Goal: Obtain resource: Download file/media

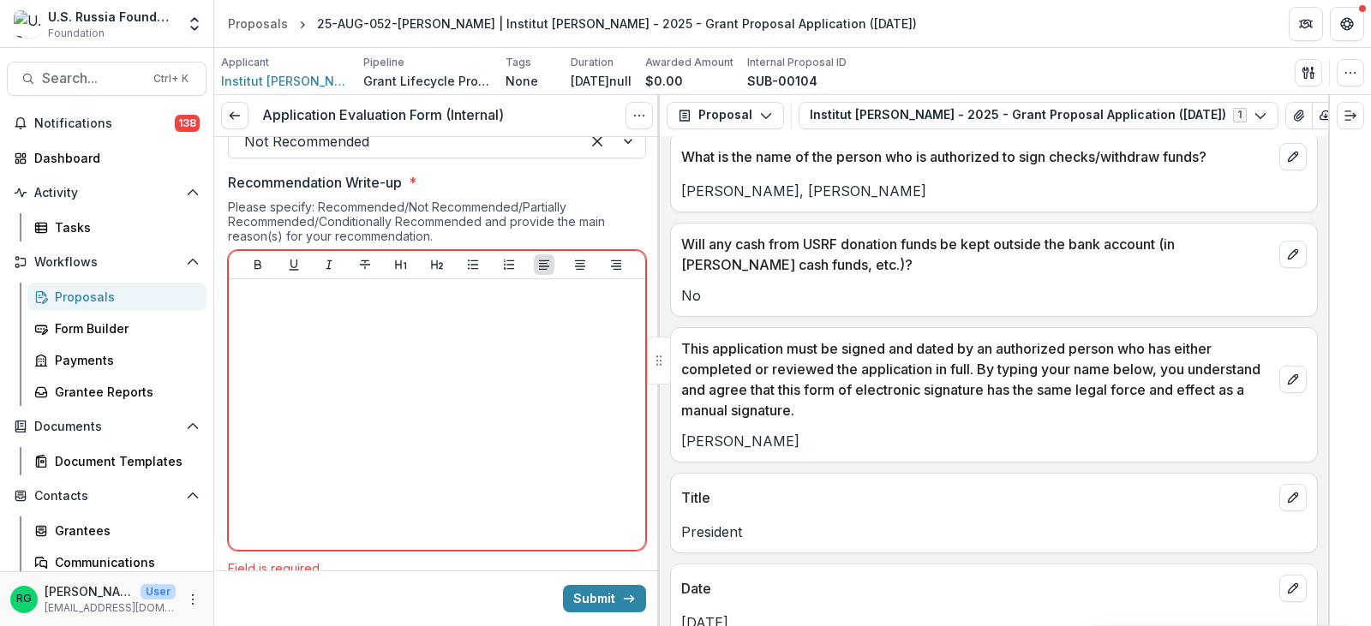
scroll to position [13999, 0]
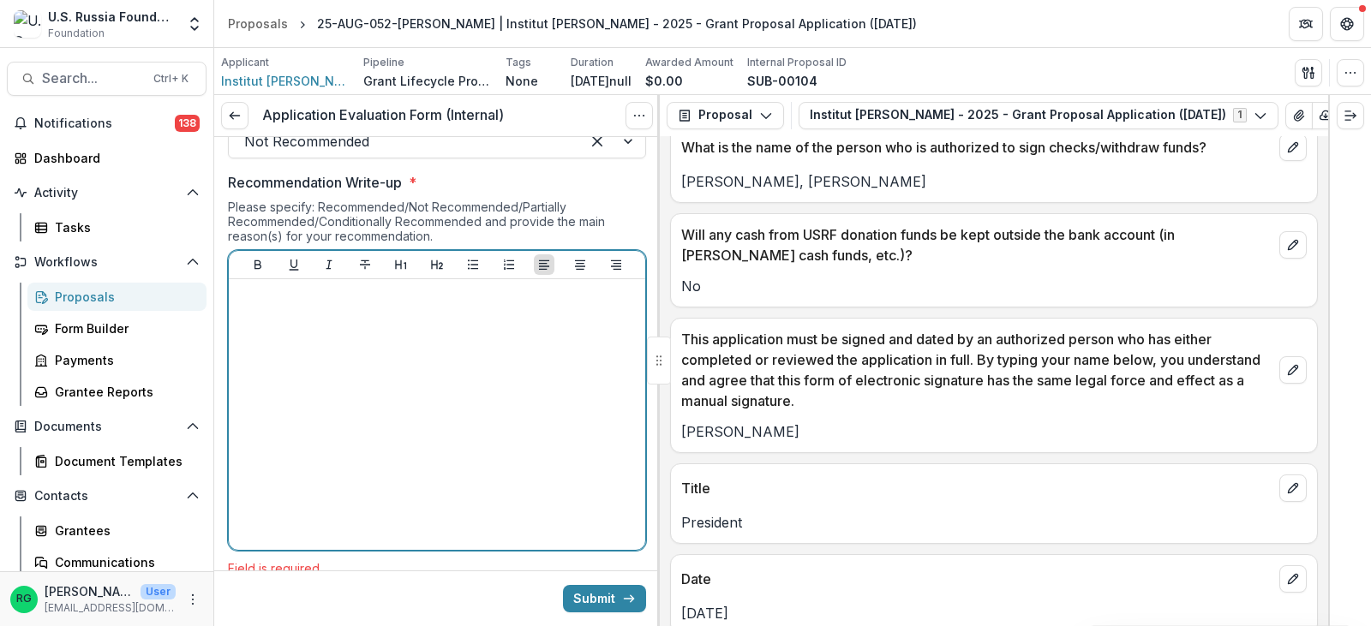
paste div
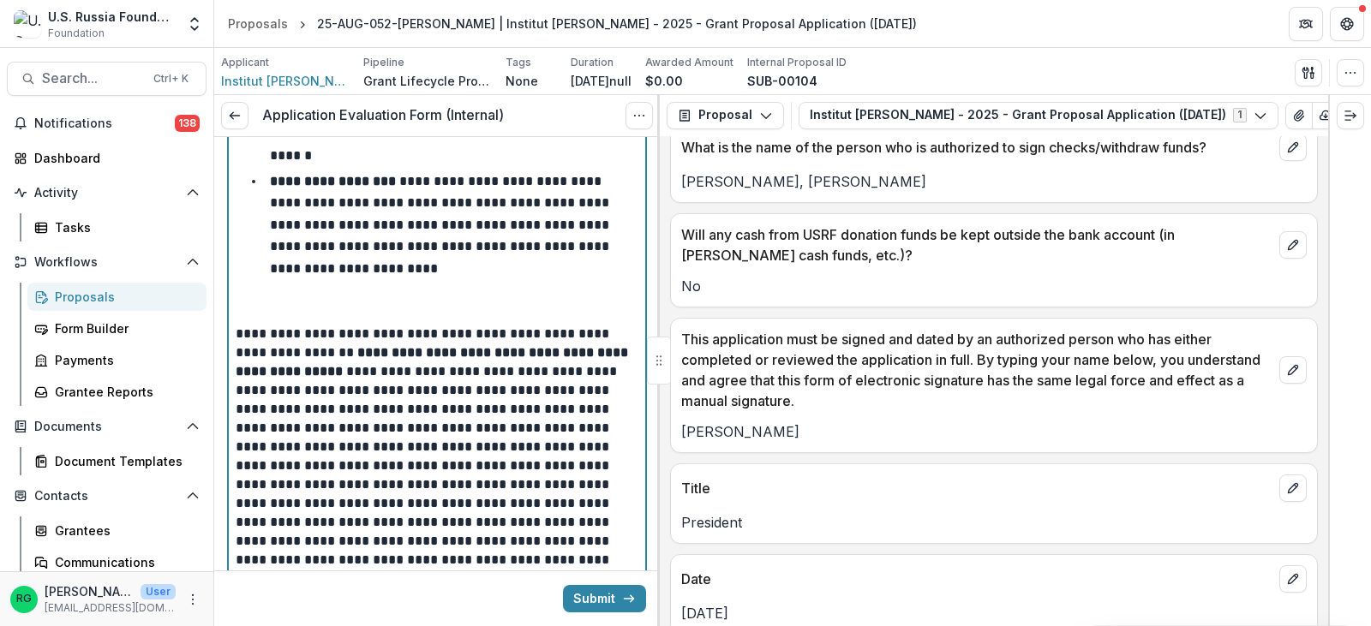
click at [290, 306] on p at bounding box center [437, 315] width 403 height 19
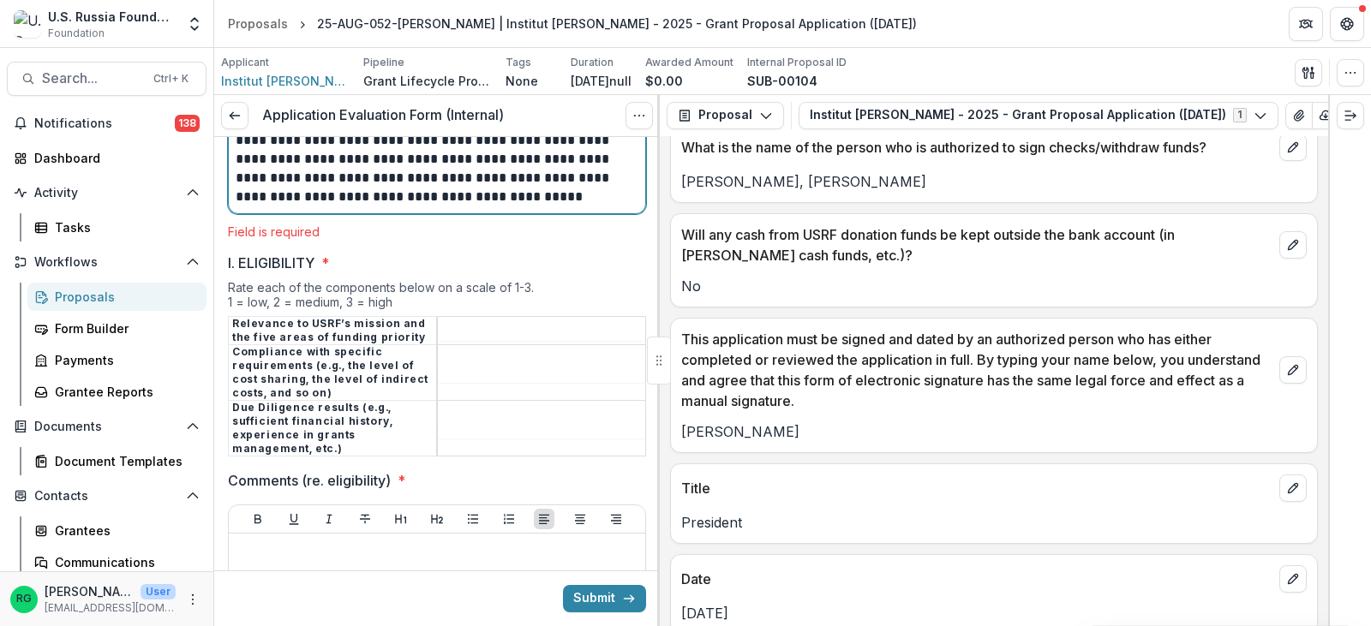
scroll to position [2362, 0]
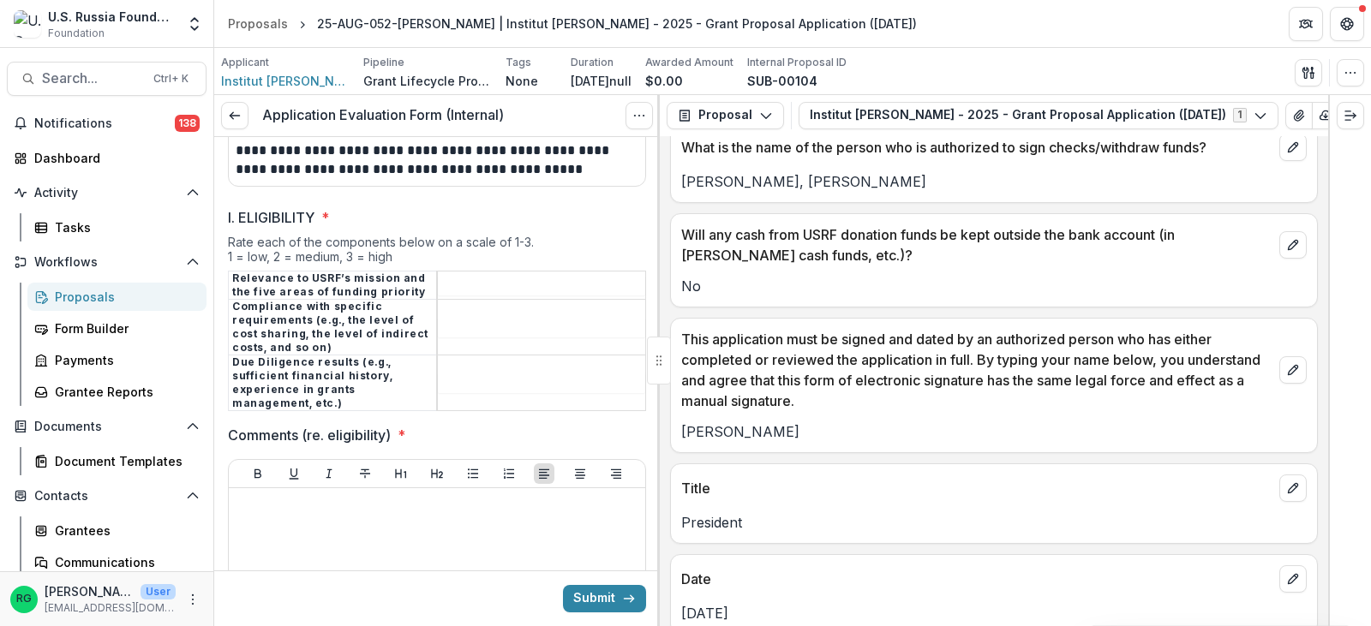
click at [458, 282] on tbody "Relevance to USRF’s mission and the five areas of funding priority Compliance w…" at bounding box center [437, 341] width 417 height 140
type input "*"
click at [458, 317] on input "I. ELIGIBILITY *" at bounding box center [541, 327] width 207 height 21
type input "*"
click at [454, 373] on input "I. ELIGIBILITY *" at bounding box center [541, 383] width 207 height 21
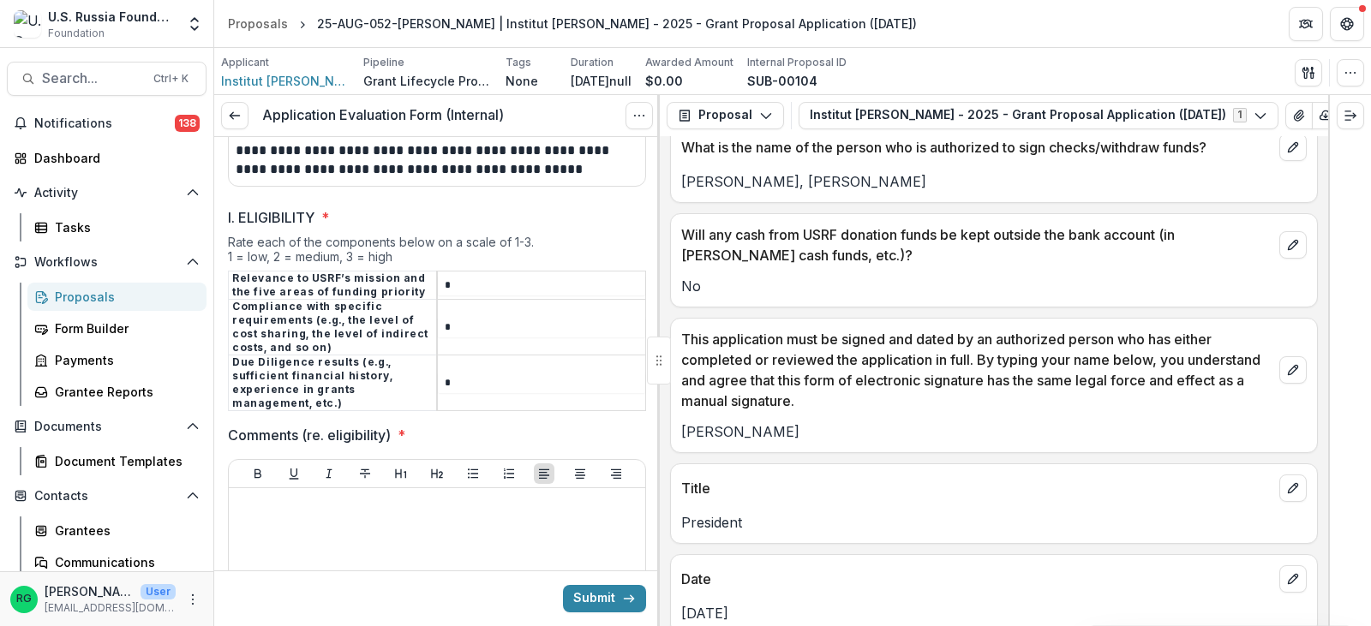
type input "*"
click at [275, 497] on div at bounding box center [437, 623] width 403 height 257
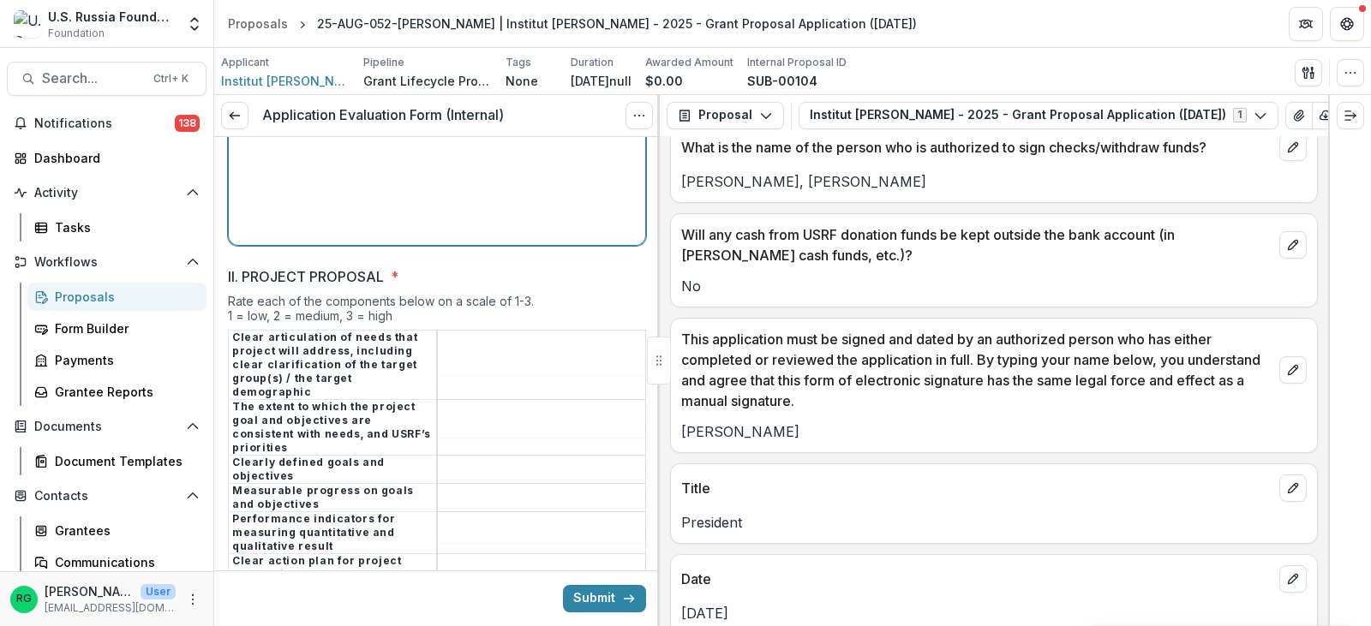
scroll to position [2962, 0]
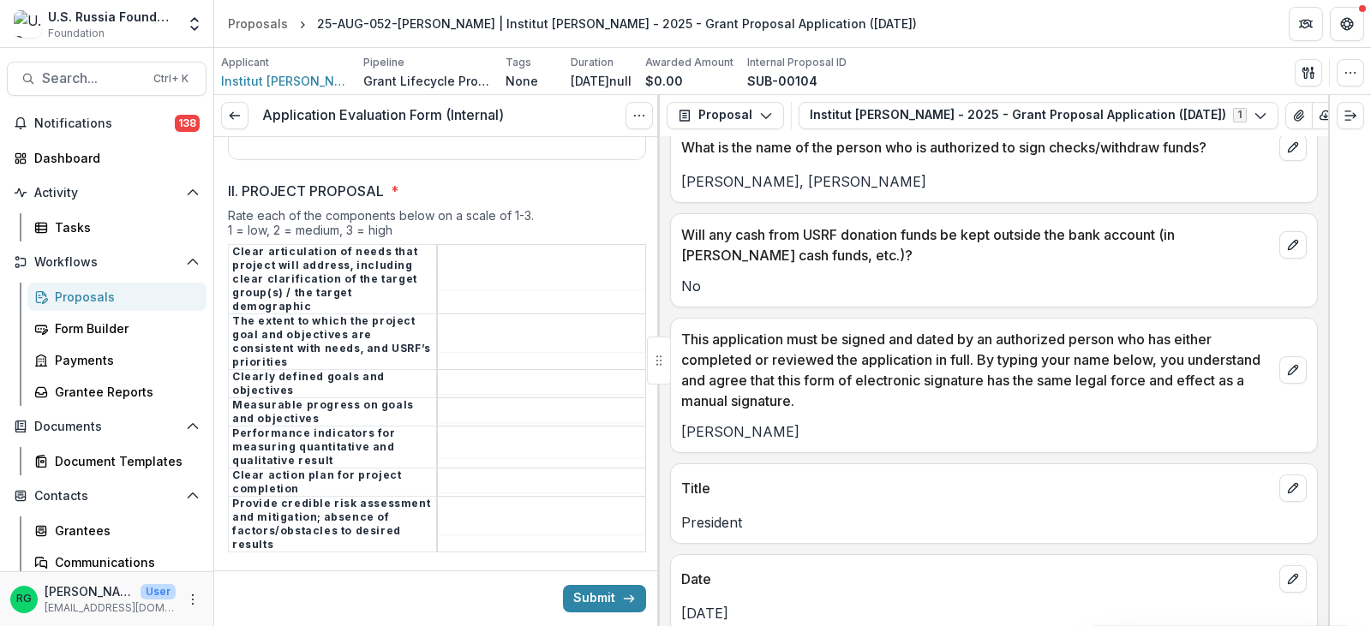
click at [494, 269] on input "II. PROJECT PROPOSAL *" at bounding box center [541, 279] width 207 height 21
type input "*"
click at [467, 332] on input "II. PROJECT PROPOSAL *" at bounding box center [541, 342] width 207 height 21
type input "*"
click at [467, 374] on input "II. PROJECT PROPOSAL *" at bounding box center [541, 384] width 207 height 21
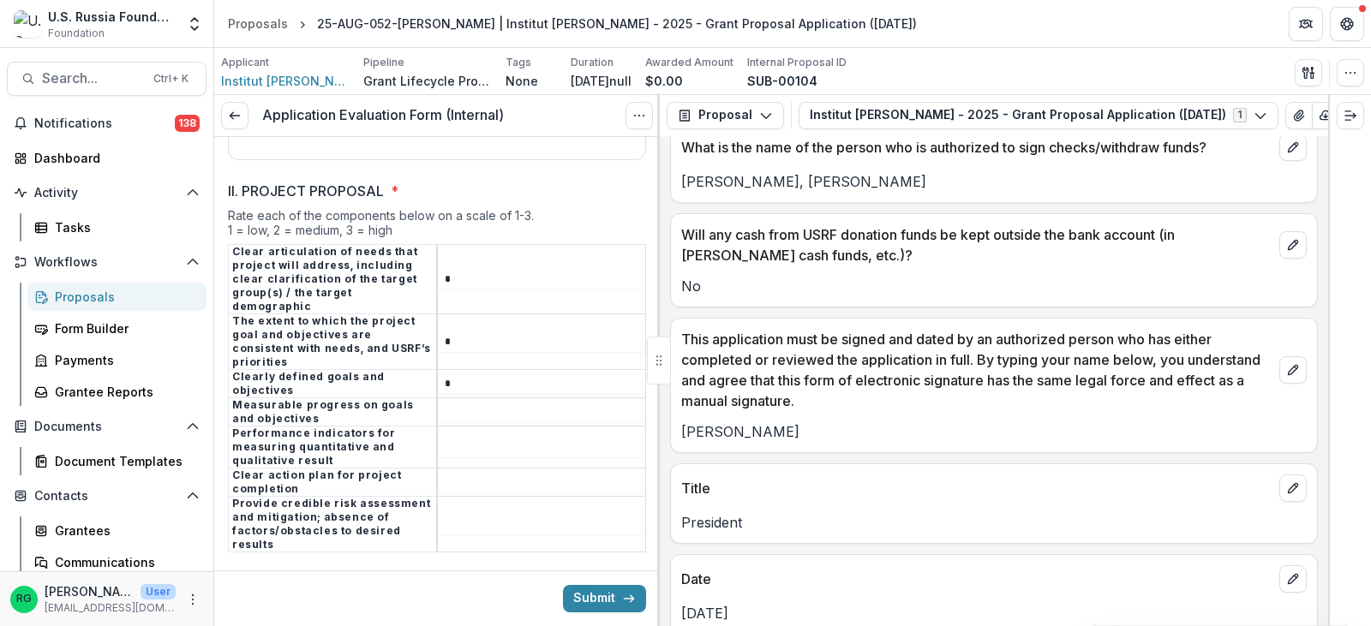
type input "*"
click at [459, 402] on input "II. PROJECT PROPOSAL *" at bounding box center [541, 412] width 207 height 21
type input "*"
click at [460, 437] on input "II. PROJECT PROPOSAL *" at bounding box center [541, 447] width 207 height 21
type input "*"
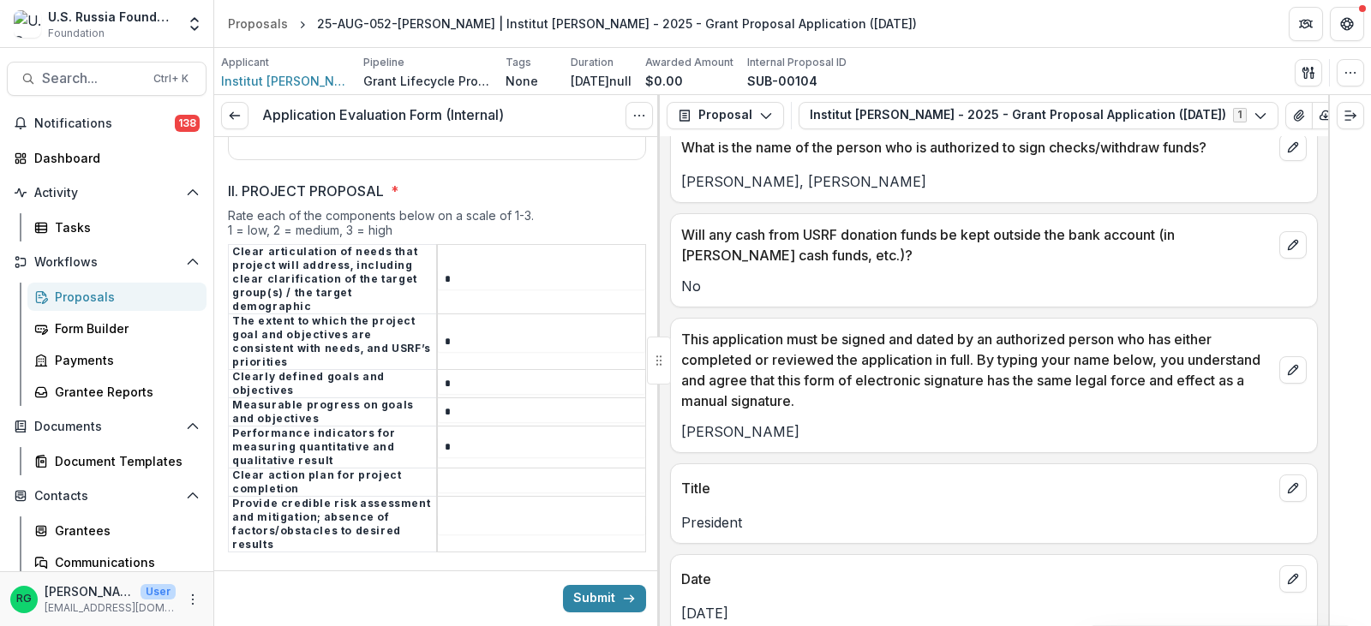
click at [459, 472] on input "II. PROJECT PROPOSAL *" at bounding box center [541, 482] width 207 height 21
type input "*"
click at [455, 514] on input "II. PROJECT PROPOSAL *" at bounding box center [541, 524] width 207 height 21
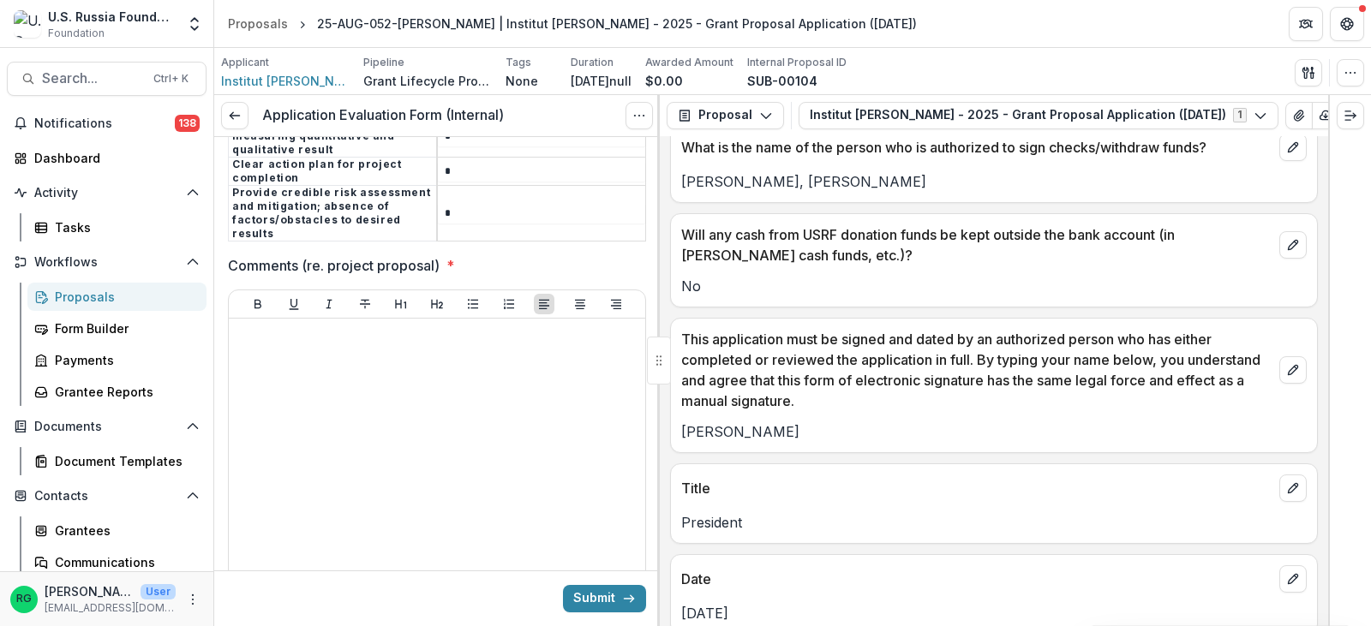
scroll to position [3305, 0]
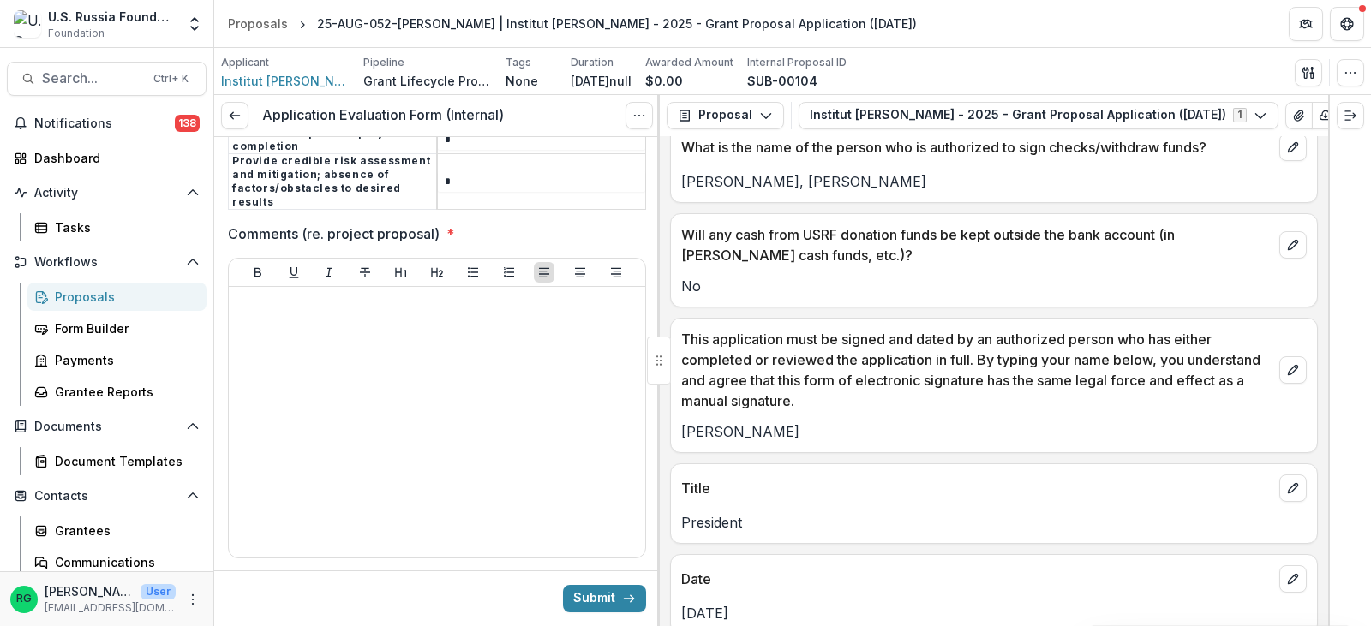
type input "*"
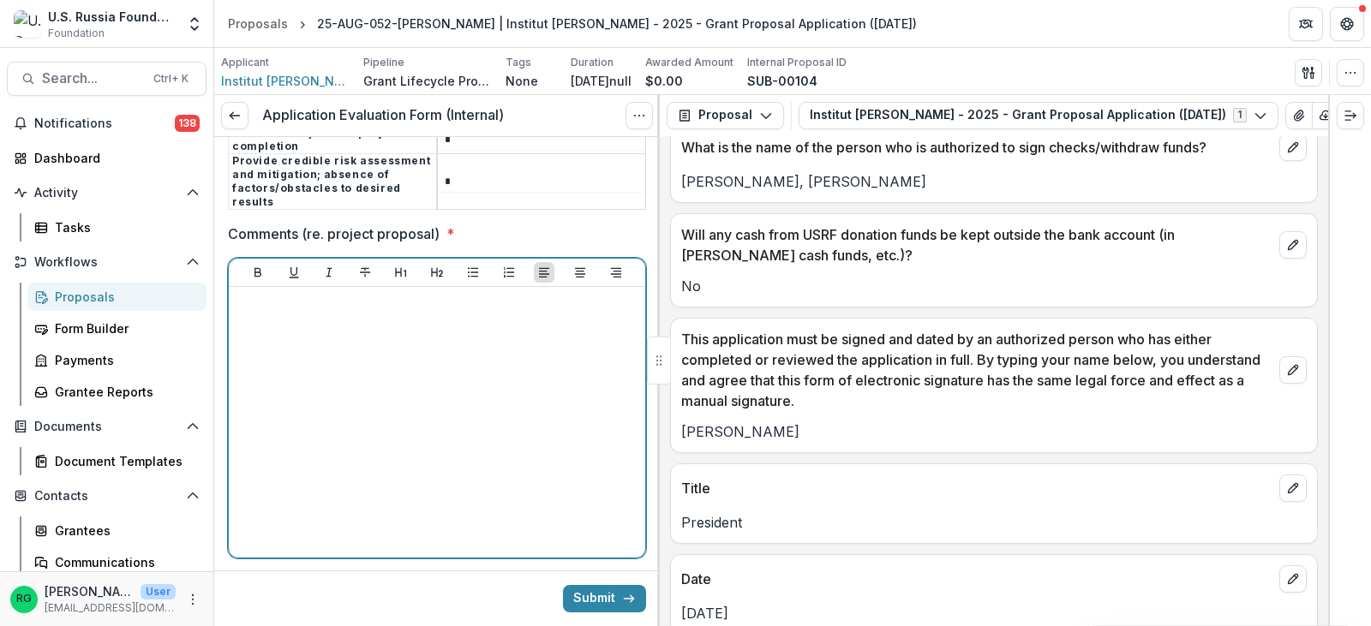
click at [277, 294] on div at bounding box center [437, 422] width 403 height 257
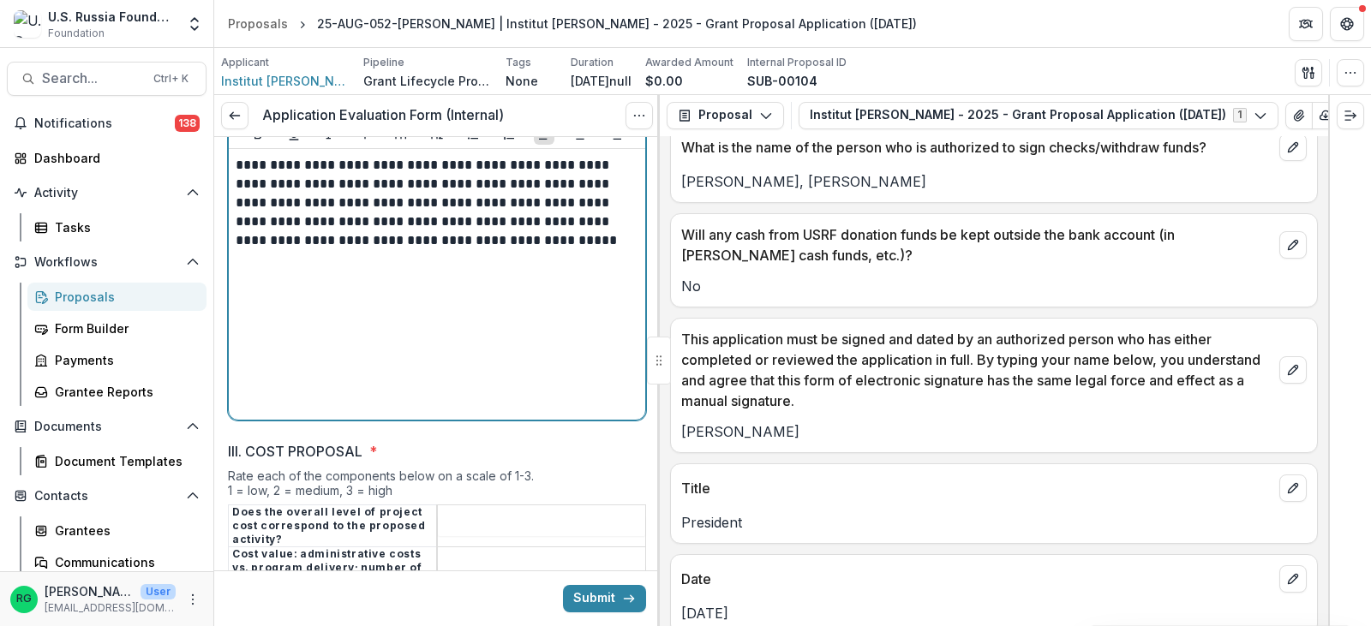
scroll to position [3562, 0]
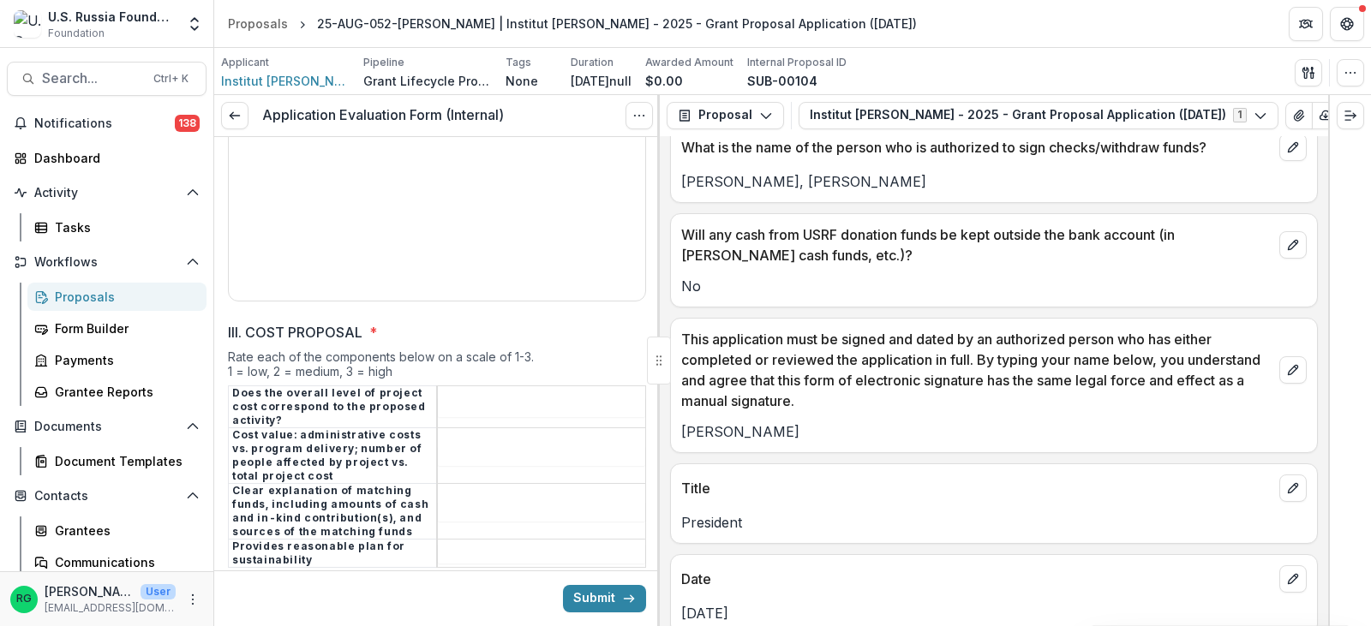
click at [484, 397] on input "III. COST PROPOSAL *" at bounding box center [541, 407] width 207 height 21
type input "*"
click at [471, 446] on input "III. COST PROPOSAL *" at bounding box center [541, 456] width 207 height 21
type input "*"
click at [463, 501] on input "III. COST PROPOSAL *" at bounding box center [541, 511] width 207 height 21
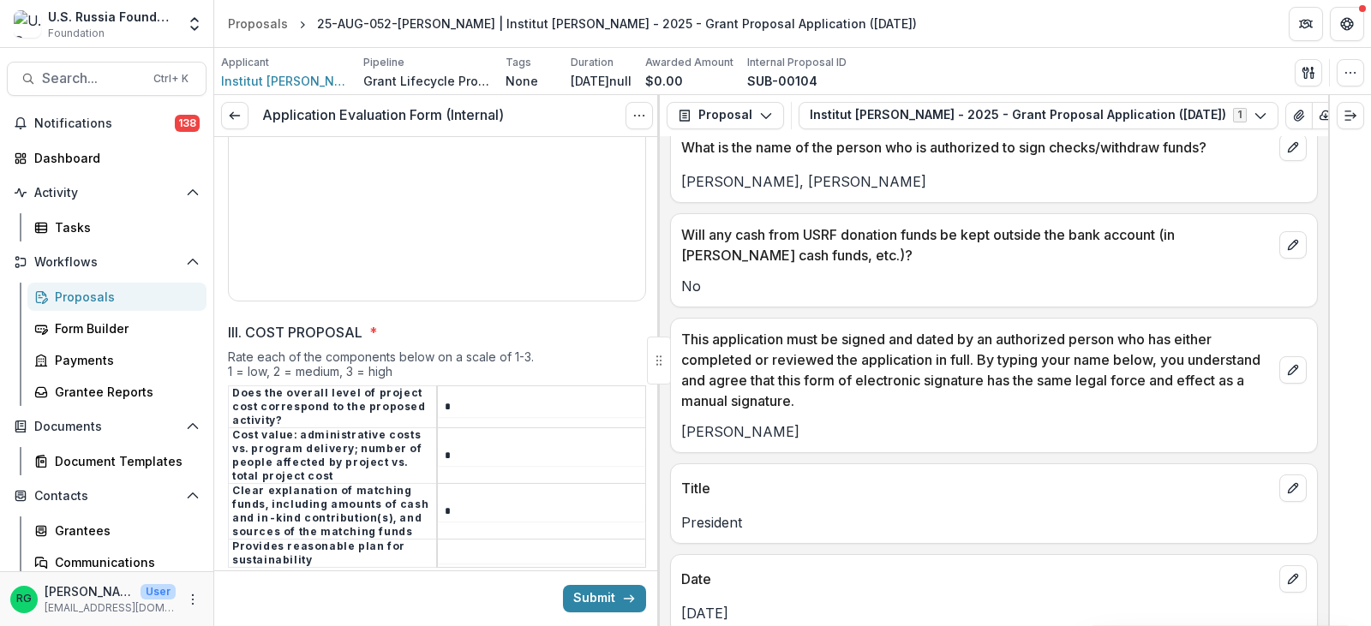
type input "*"
click at [457, 543] on input "III. COST PROPOSAL *" at bounding box center [541, 553] width 207 height 21
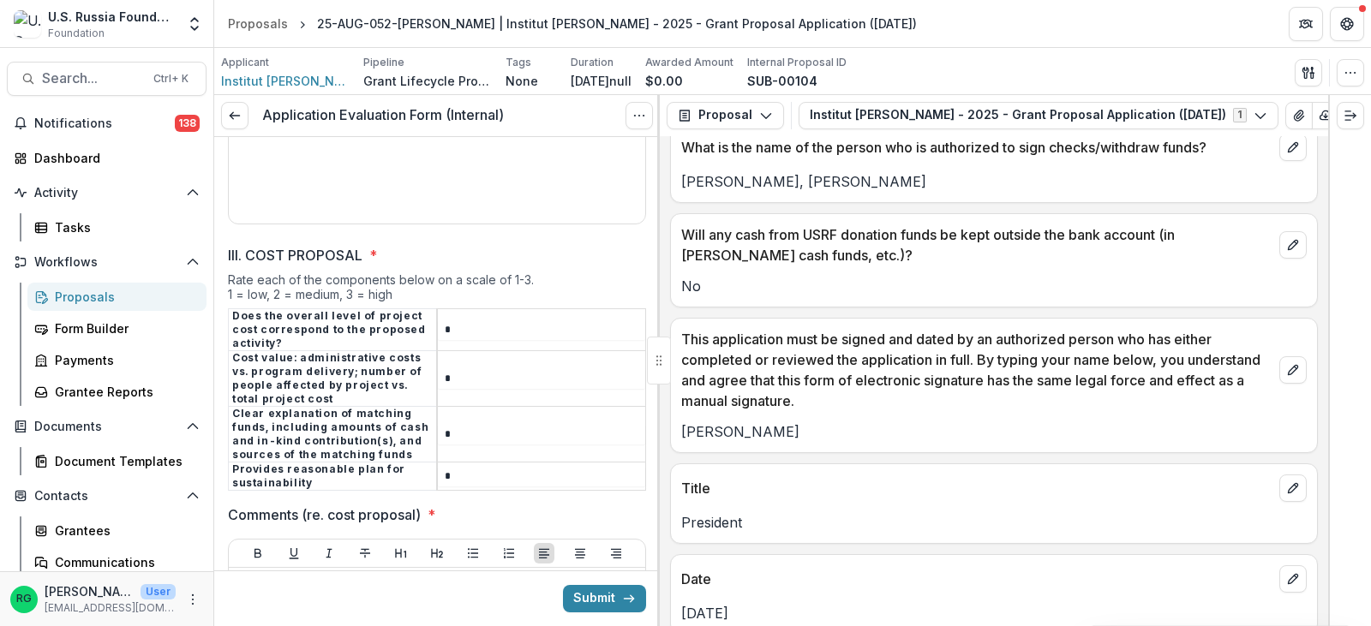
scroll to position [3819, 0]
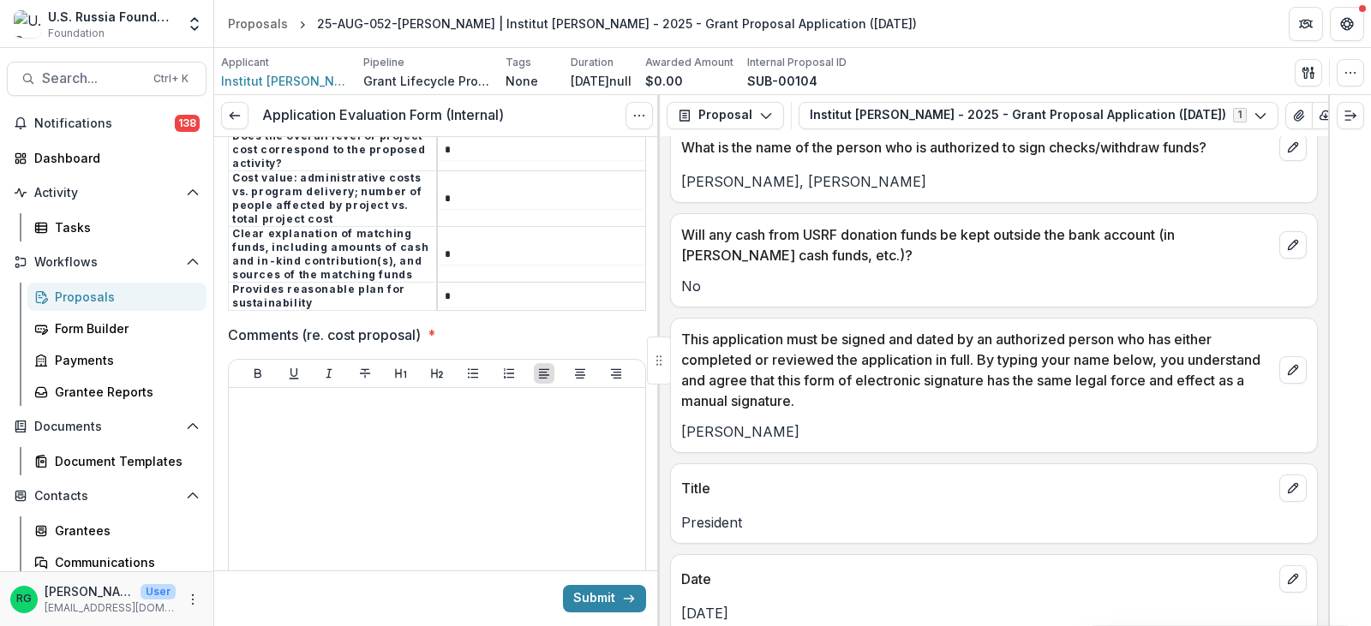
type input "*"
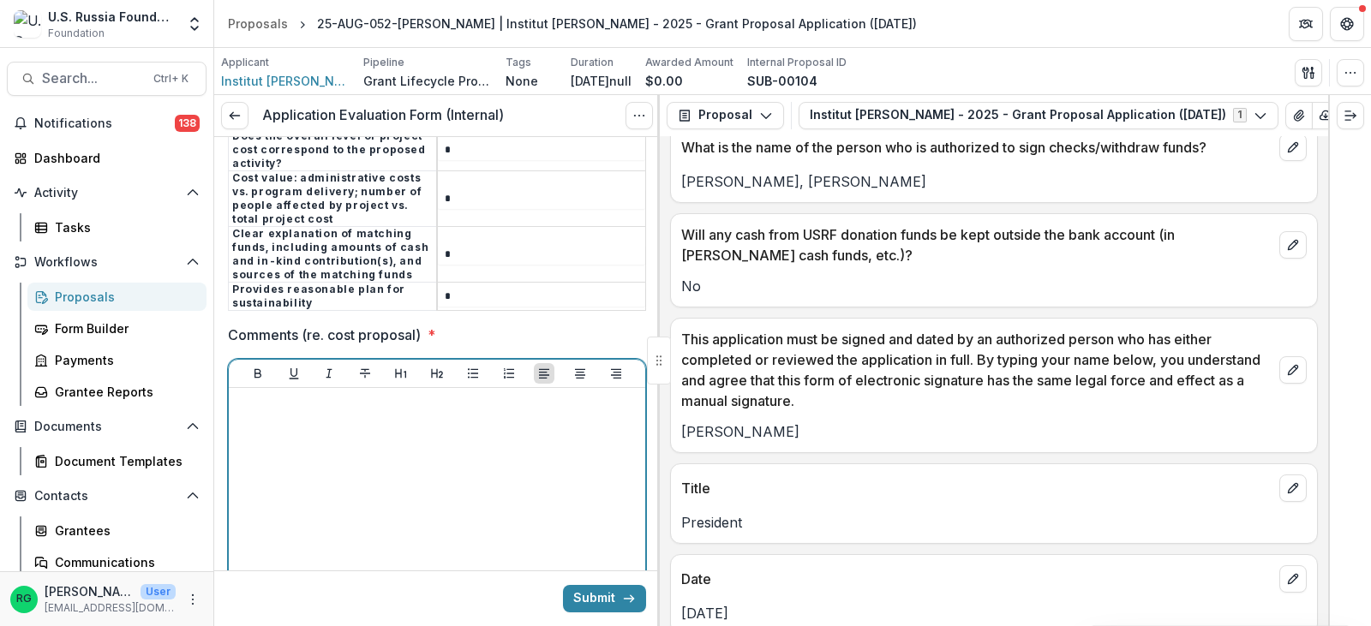
click at [299, 395] on div at bounding box center [437, 523] width 403 height 257
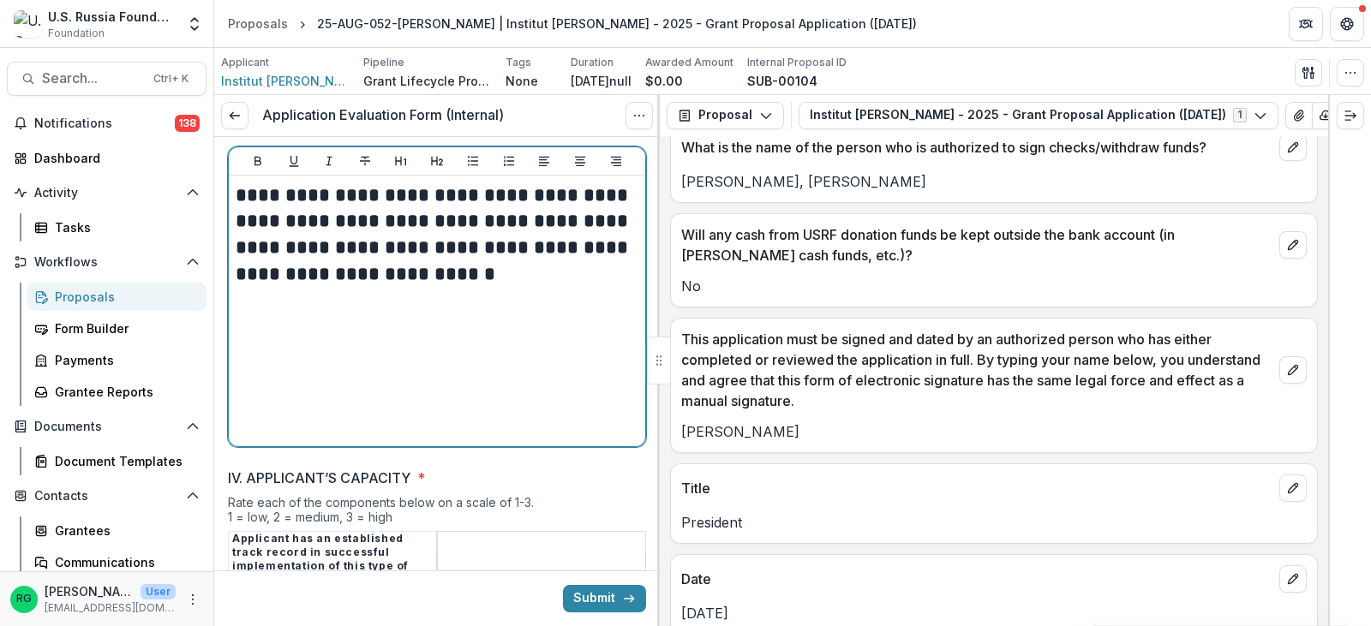
scroll to position [4162, 0]
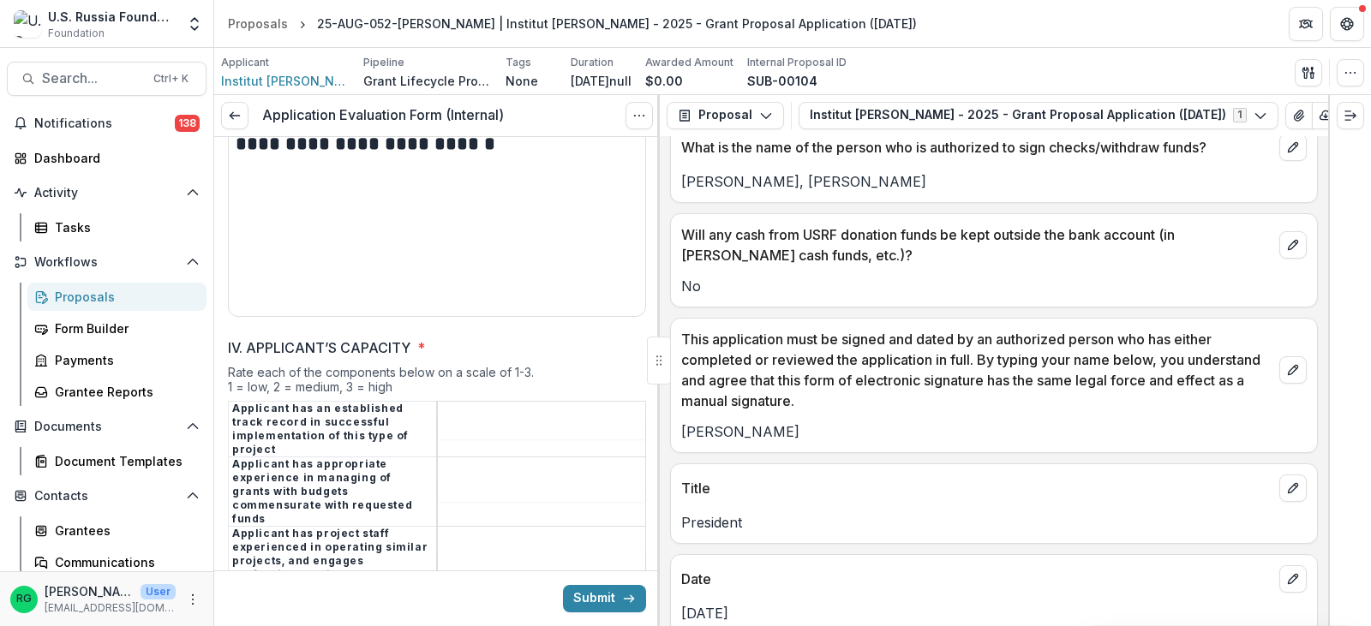
click at [478, 419] on input "IV. APPLICANT’S CAPACITY *" at bounding box center [541, 429] width 207 height 21
type input "*"
click at [450, 482] on input "IV. APPLICANT’S CAPACITY *" at bounding box center [541, 492] width 207 height 21
type input "*"
click at [456, 526] on td at bounding box center [541, 560] width 209 height 69
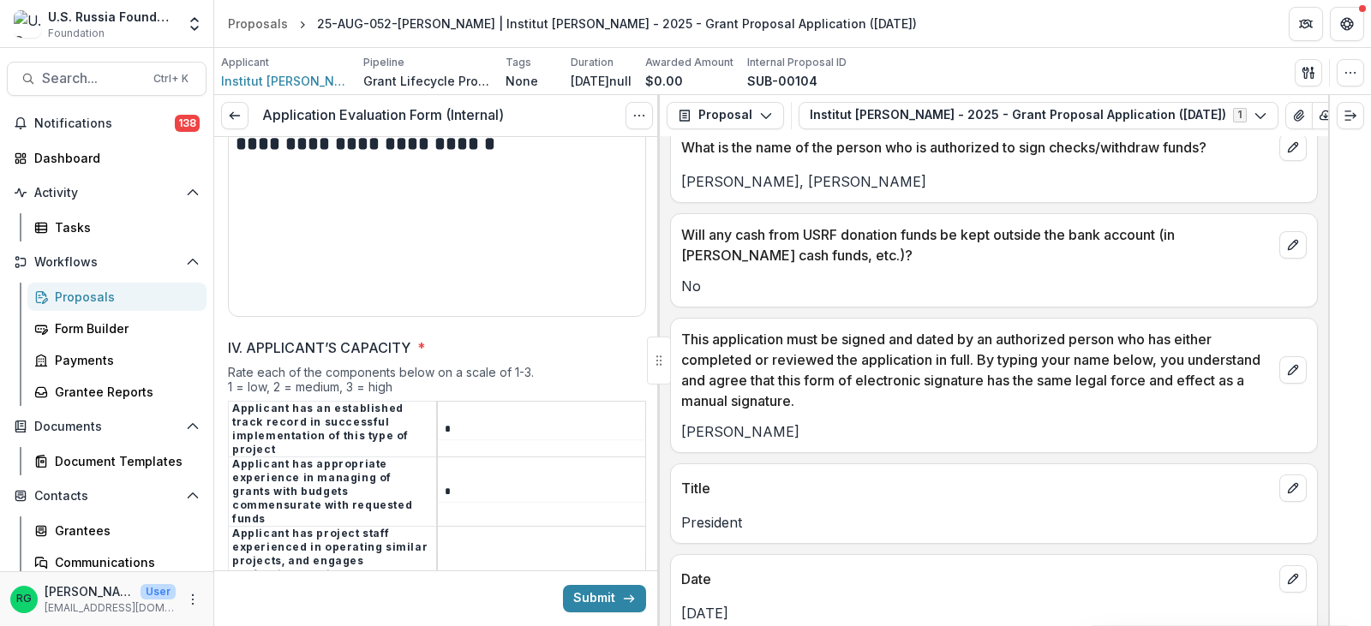
click at [449, 526] on td at bounding box center [541, 560] width 209 height 69
click at [445, 551] on input "IV. APPLICANT’S CAPACITY *" at bounding box center [541, 561] width 207 height 21
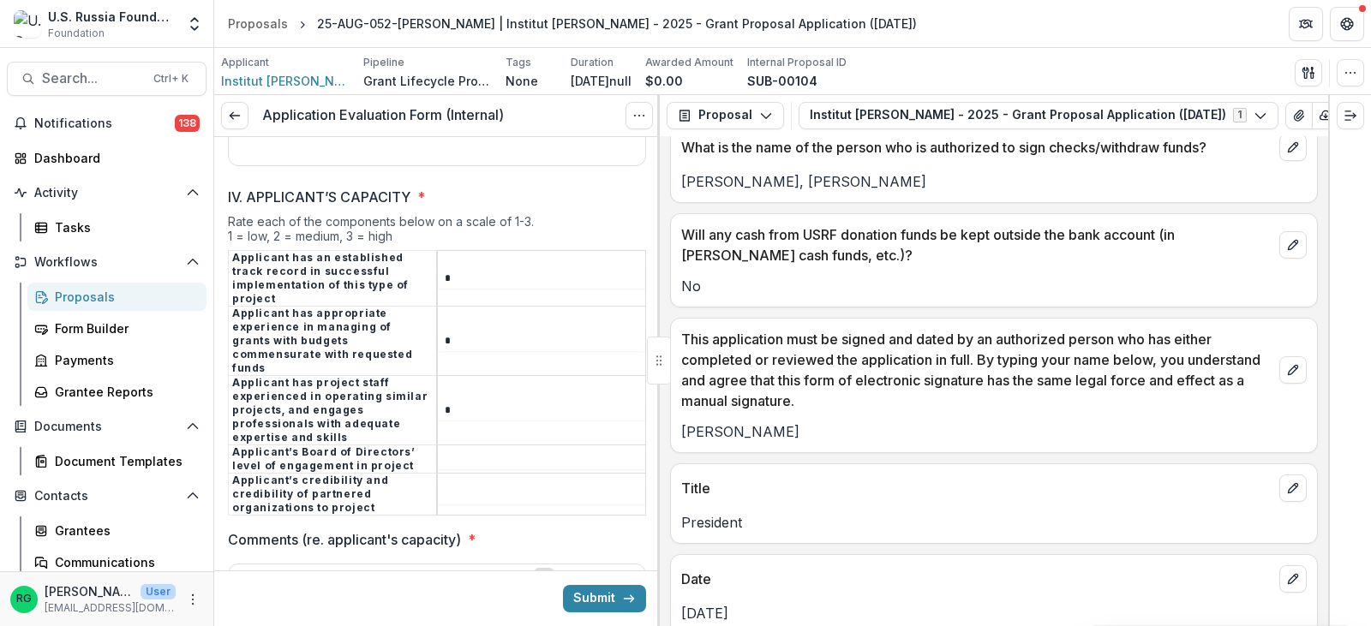
scroll to position [4333, 0]
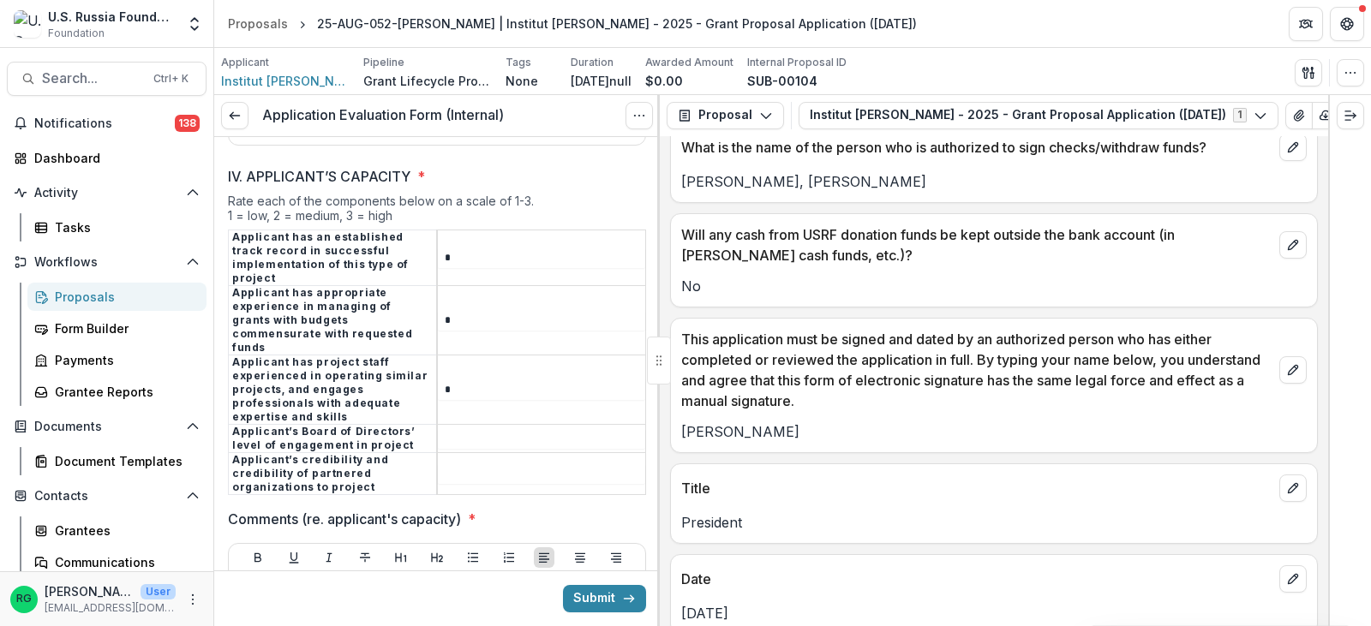
type input "*"
click at [453, 428] on input "IV. APPLICANT’S CAPACITY *" at bounding box center [541, 438] width 207 height 21
type input "*"
click at [458, 464] on input "IV. APPLICANT’S CAPACITY *" at bounding box center [541, 474] width 207 height 21
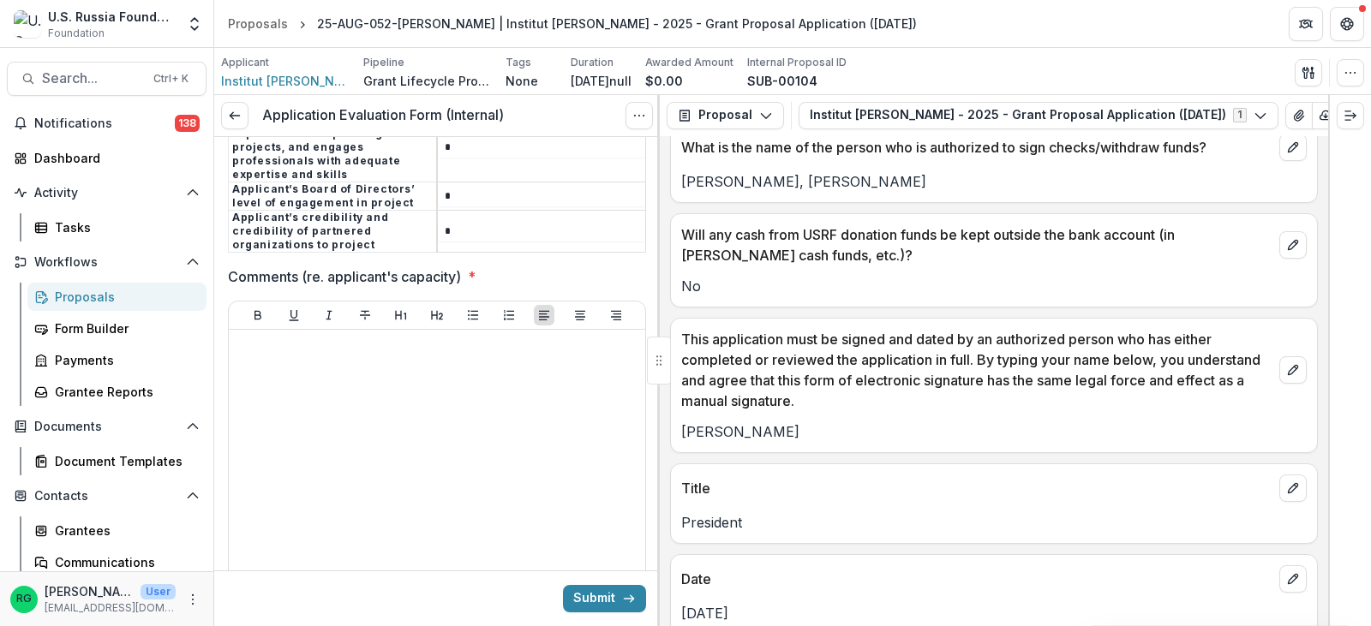
scroll to position [4590, 0]
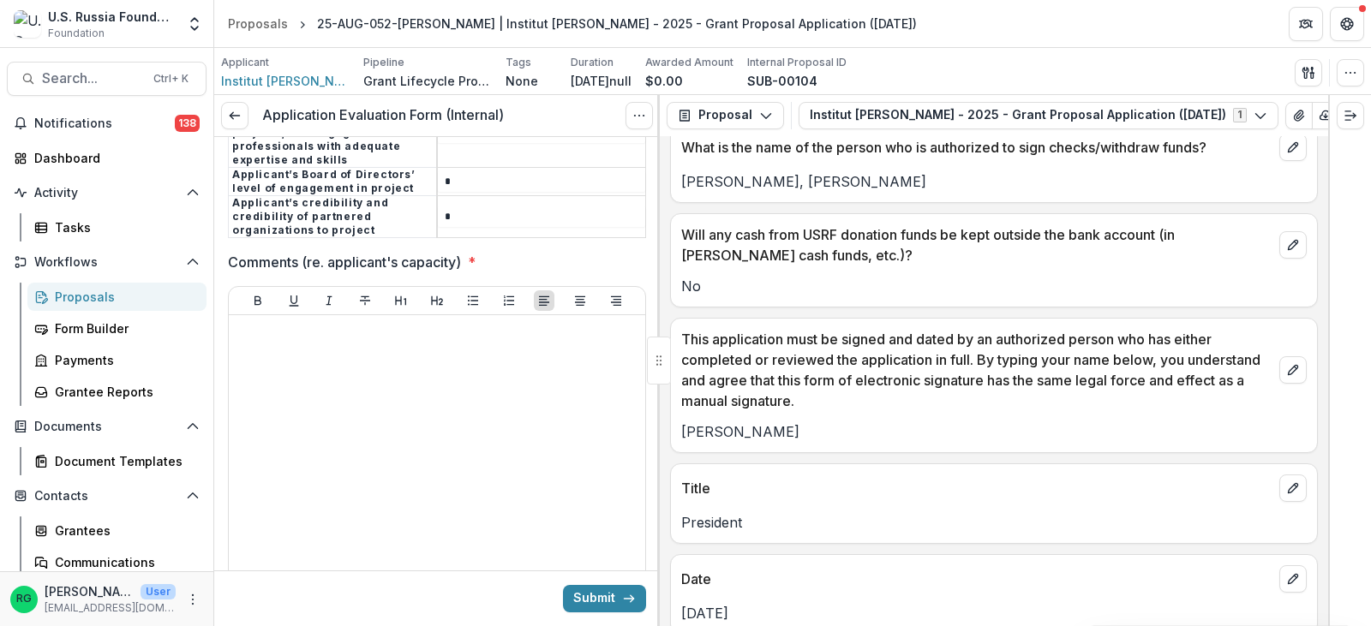
type input "*"
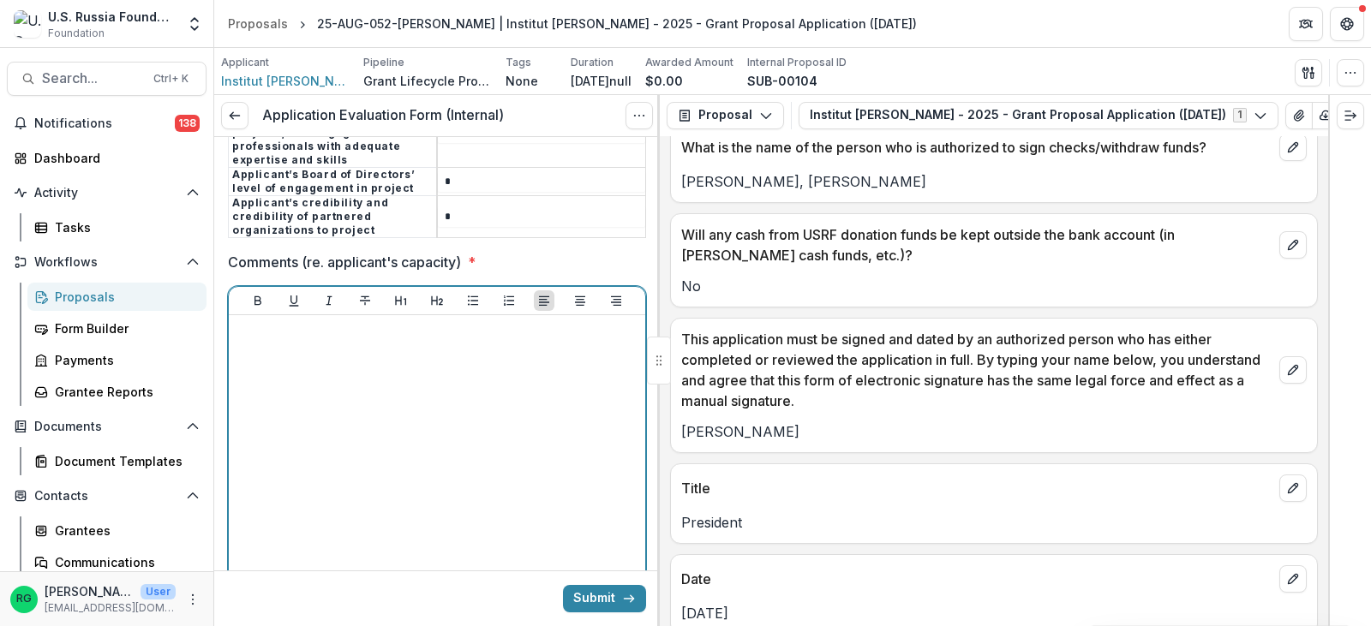
click at [265, 322] on div at bounding box center [437, 450] width 403 height 257
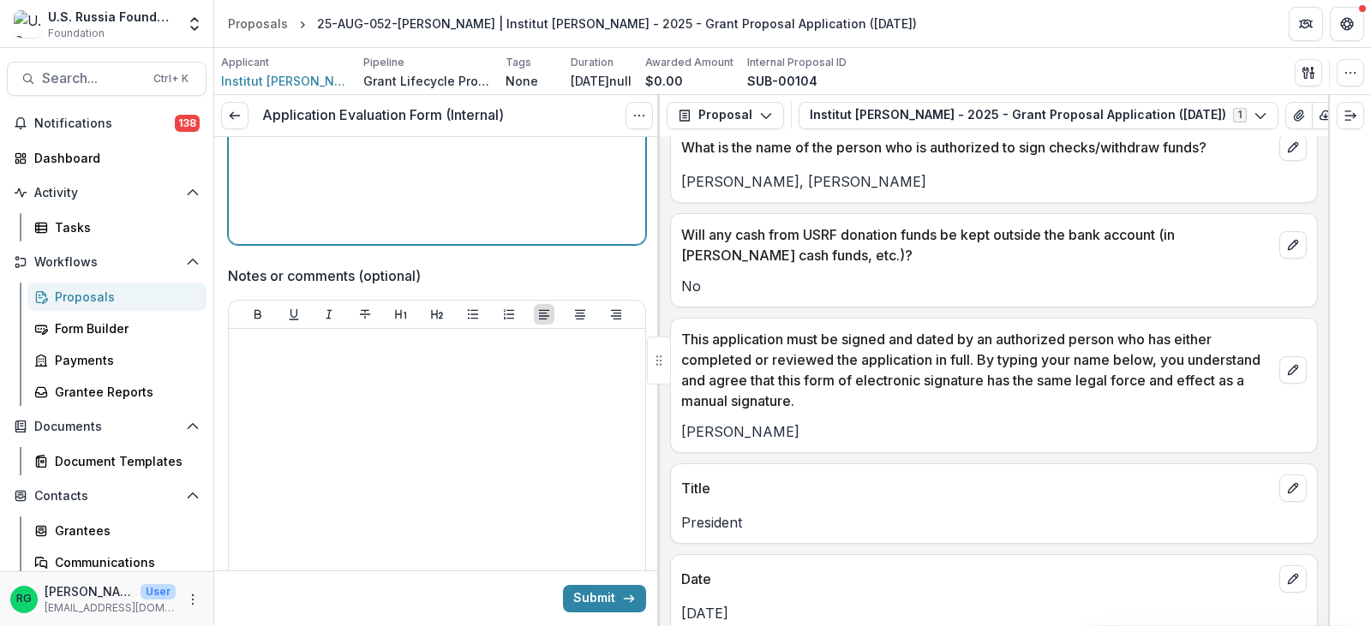
scroll to position [4933, 0]
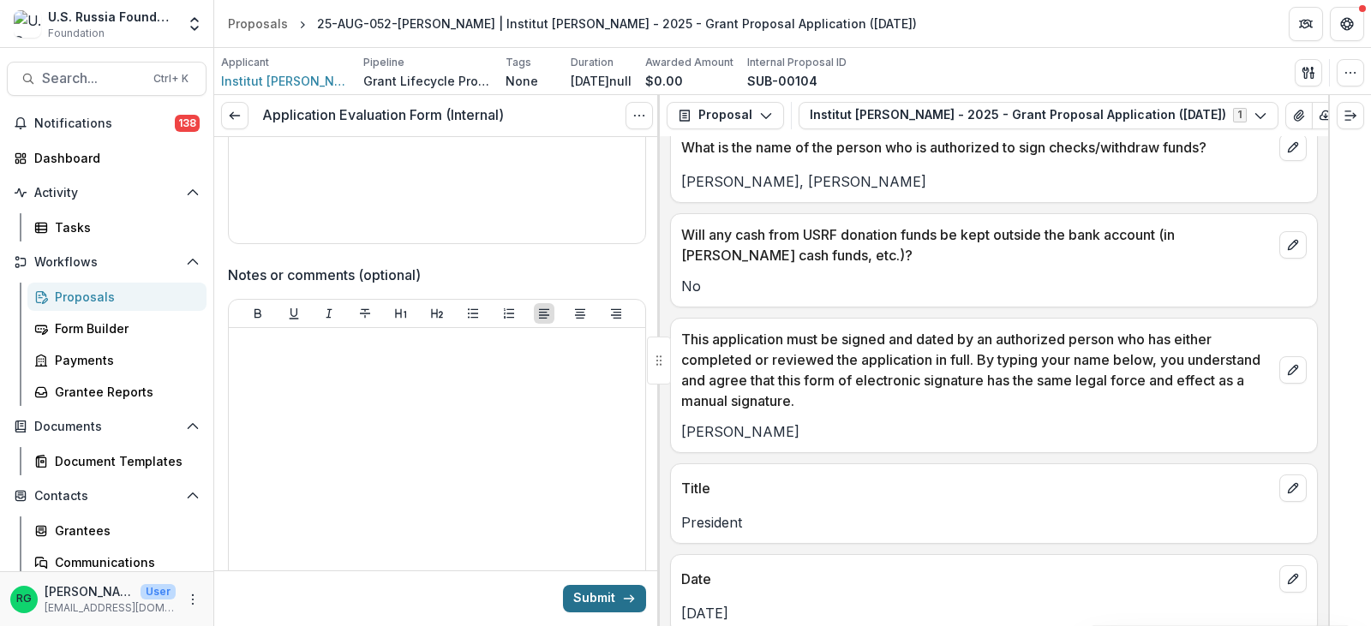
click at [584, 599] on button "Submit" at bounding box center [604, 598] width 83 height 27
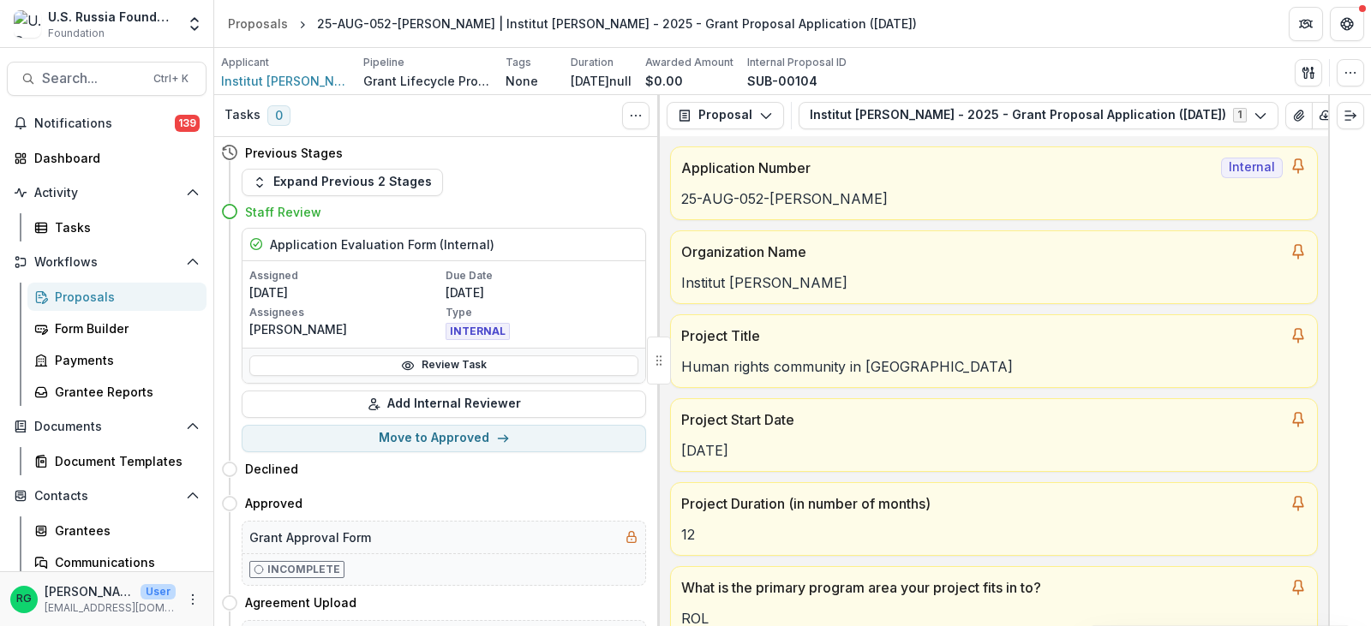
click at [96, 294] on div "Proposals" at bounding box center [124, 297] width 138 height 18
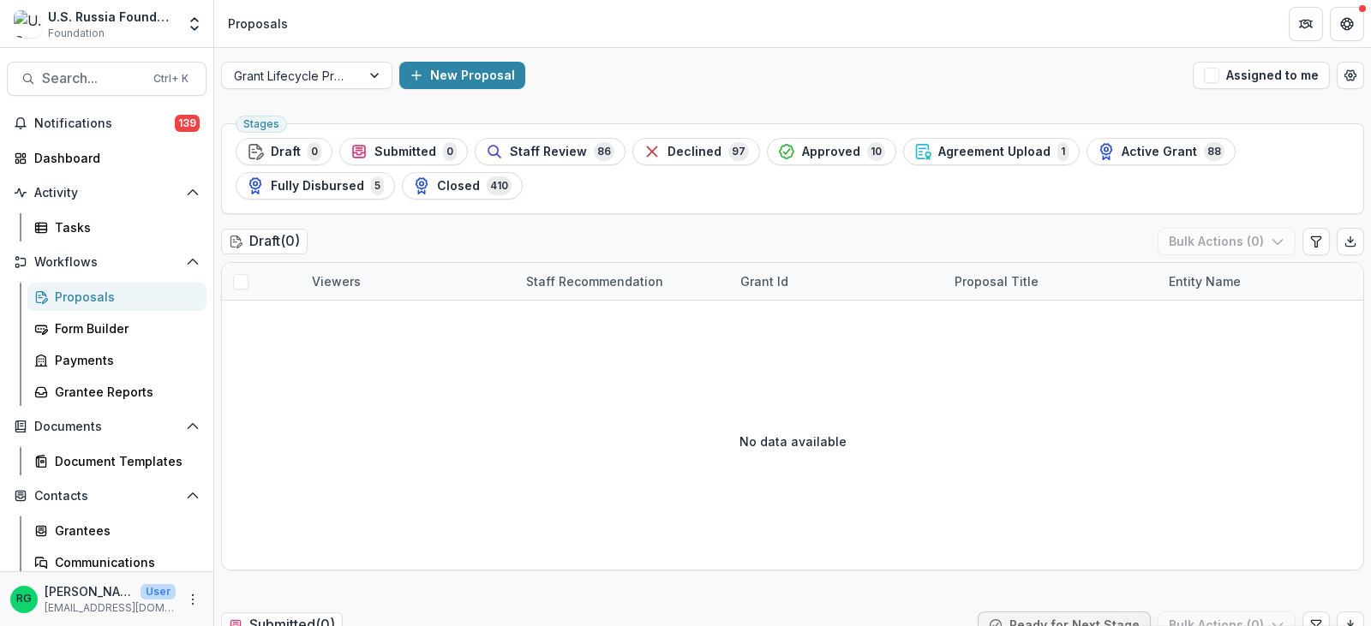
click at [81, 290] on div "Proposals" at bounding box center [124, 297] width 138 height 18
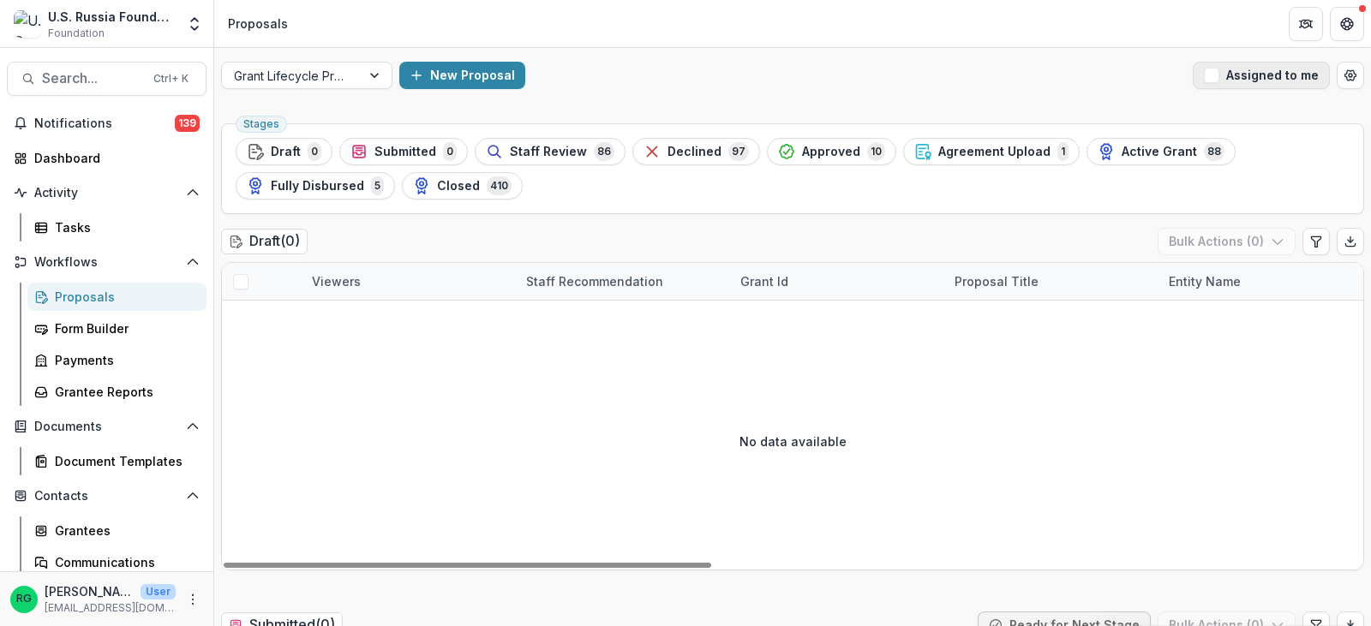
click at [1209, 78] on span "button" at bounding box center [1211, 75] width 15 height 15
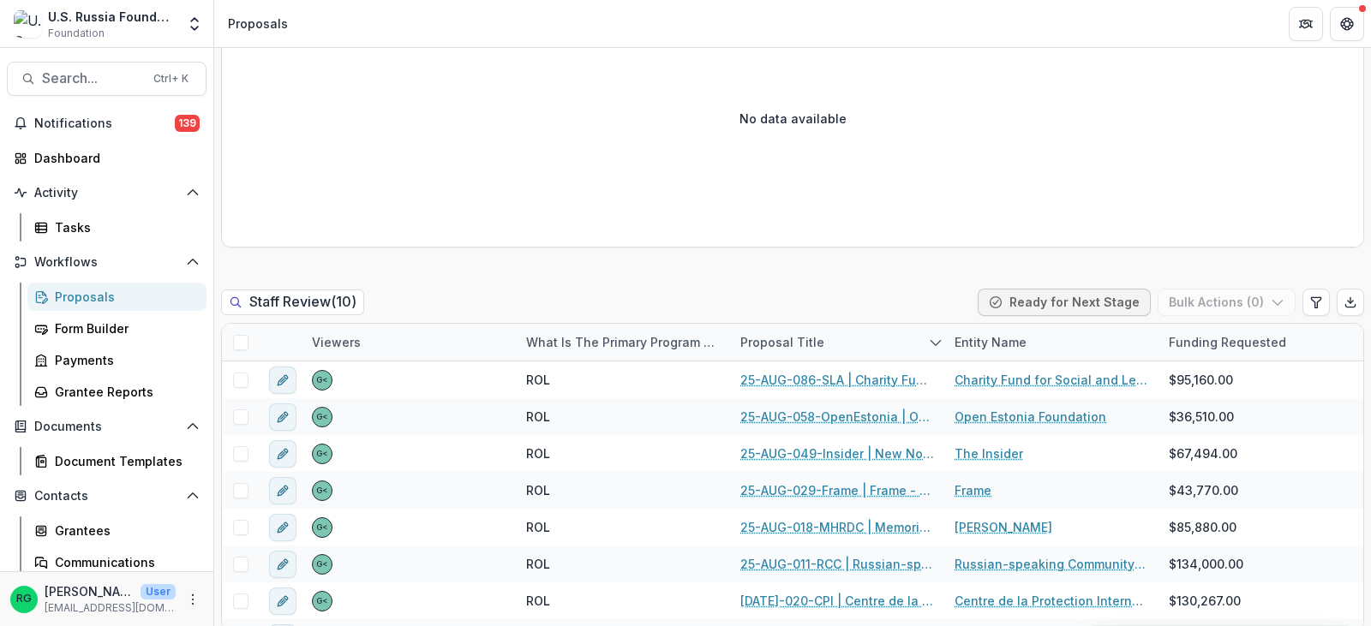
scroll to position [943, 0]
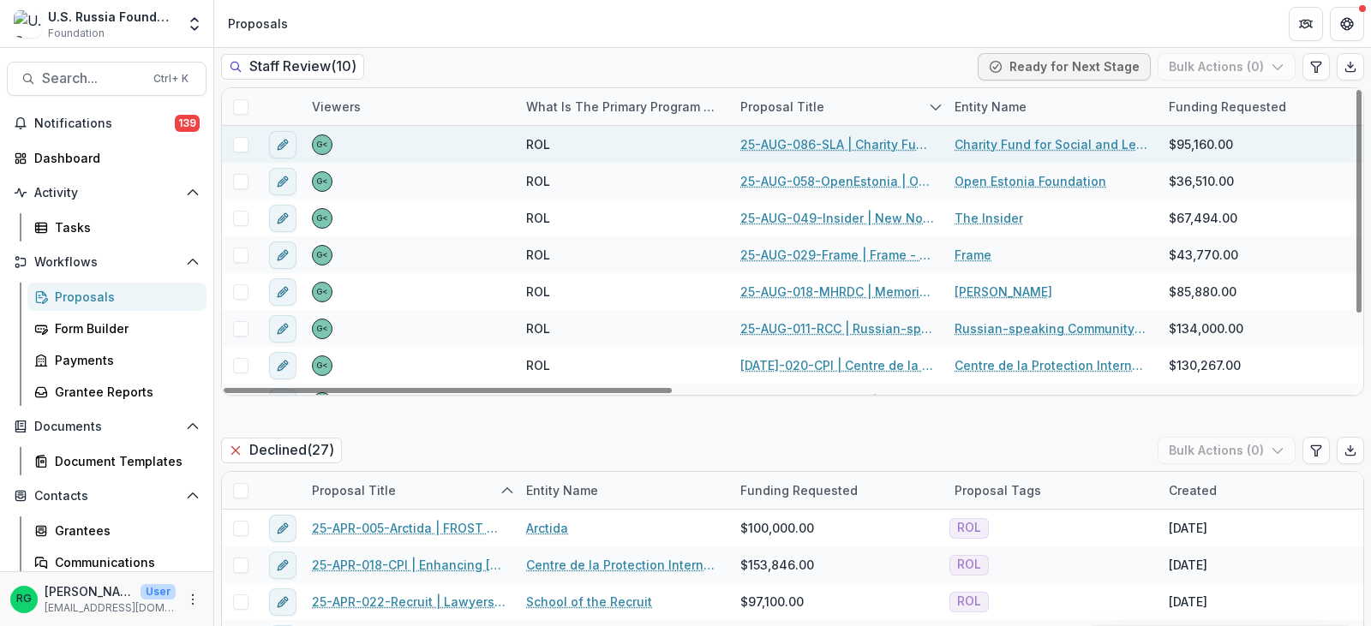
click at [826, 142] on link "25-AUG-086-SLA | Charity Fund for Social and Legal Assistance / Socialinės ir t…" at bounding box center [837, 144] width 194 height 18
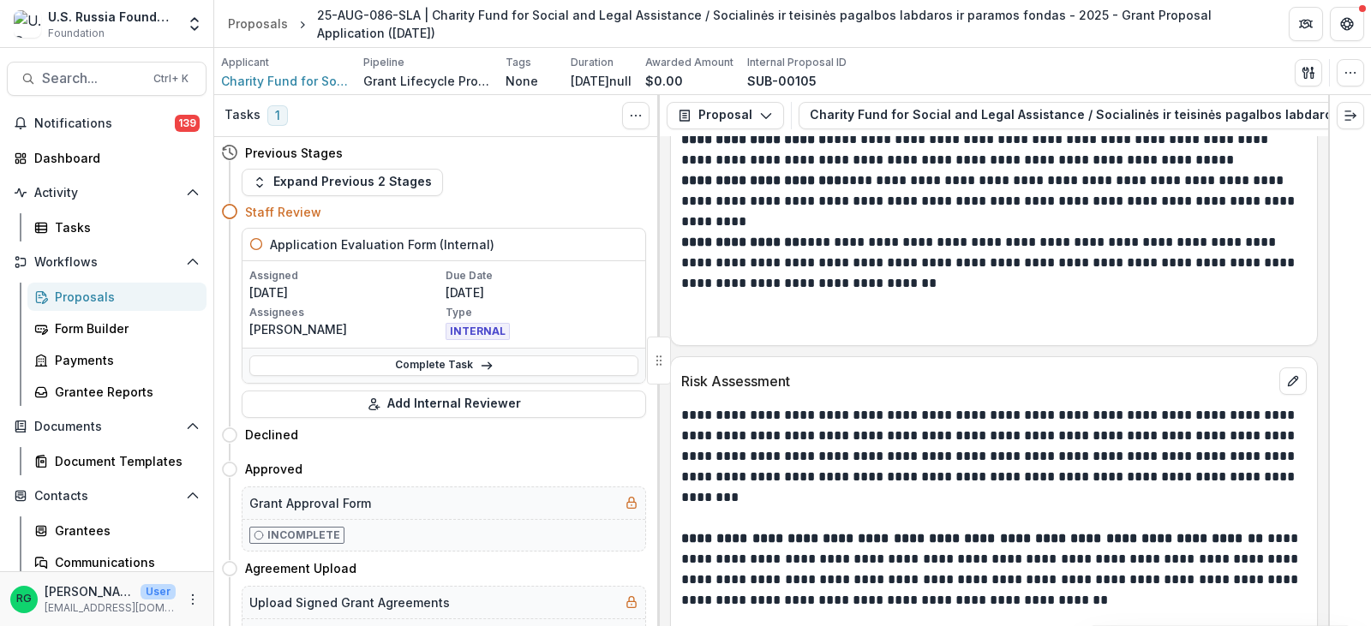
scroll to position [10464, 0]
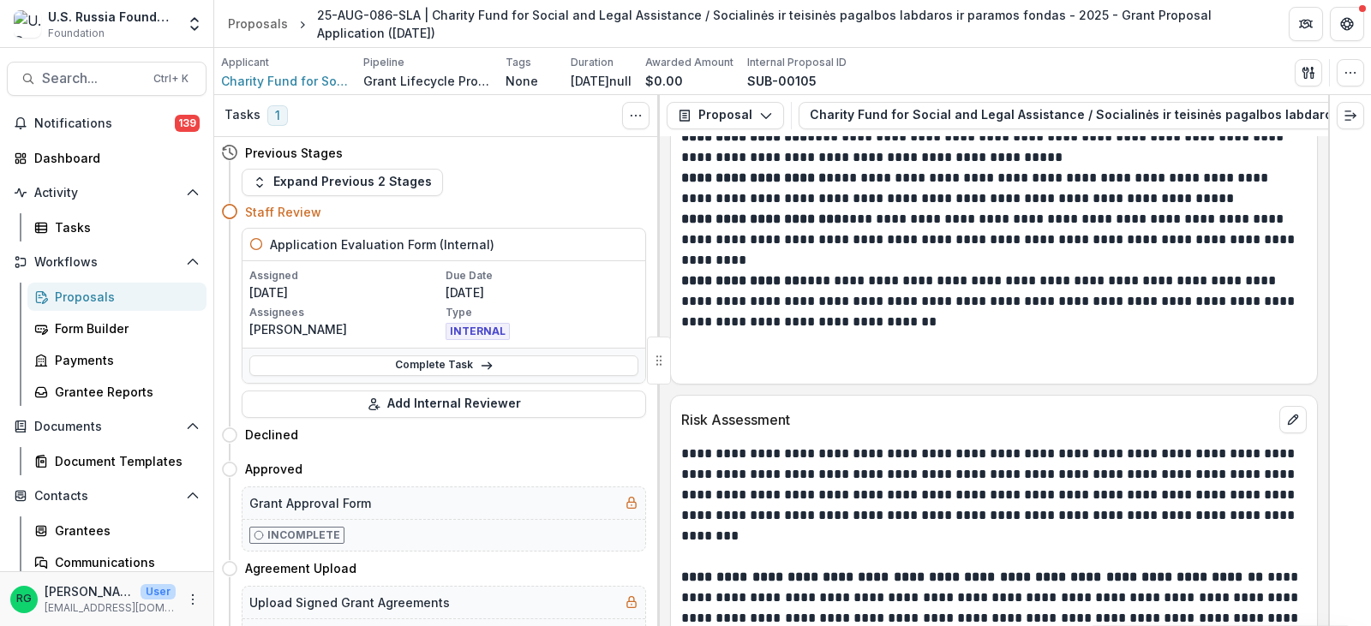
click at [91, 296] on div "Proposals" at bounding box center [124, 297] width 138 height 18
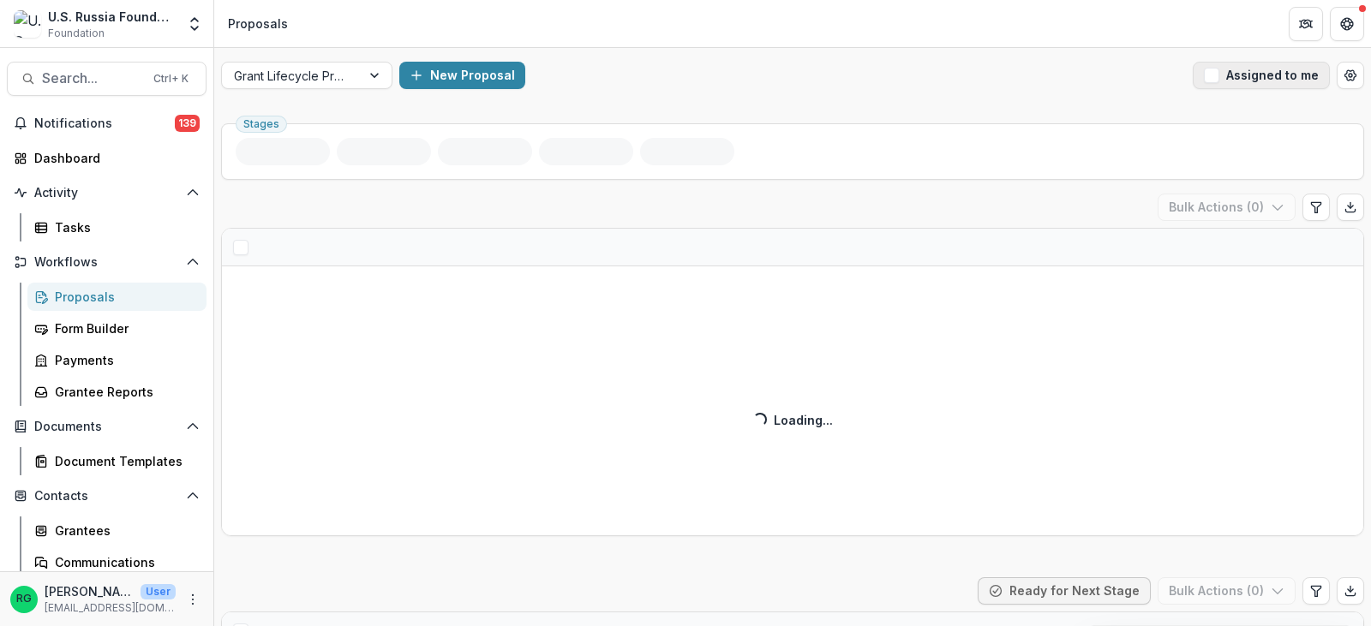
click at [1212, 75] on span "button" at bounding box center [1211, 75] width 15 height 15
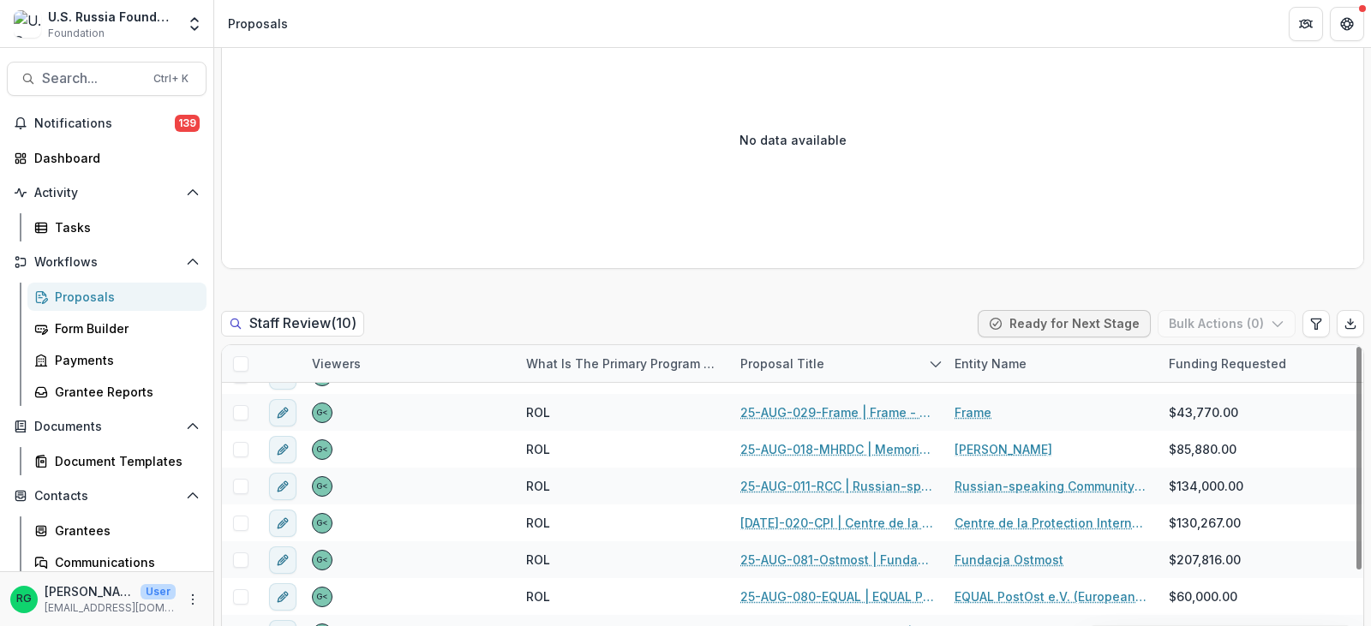
scroll to position [771, 0]
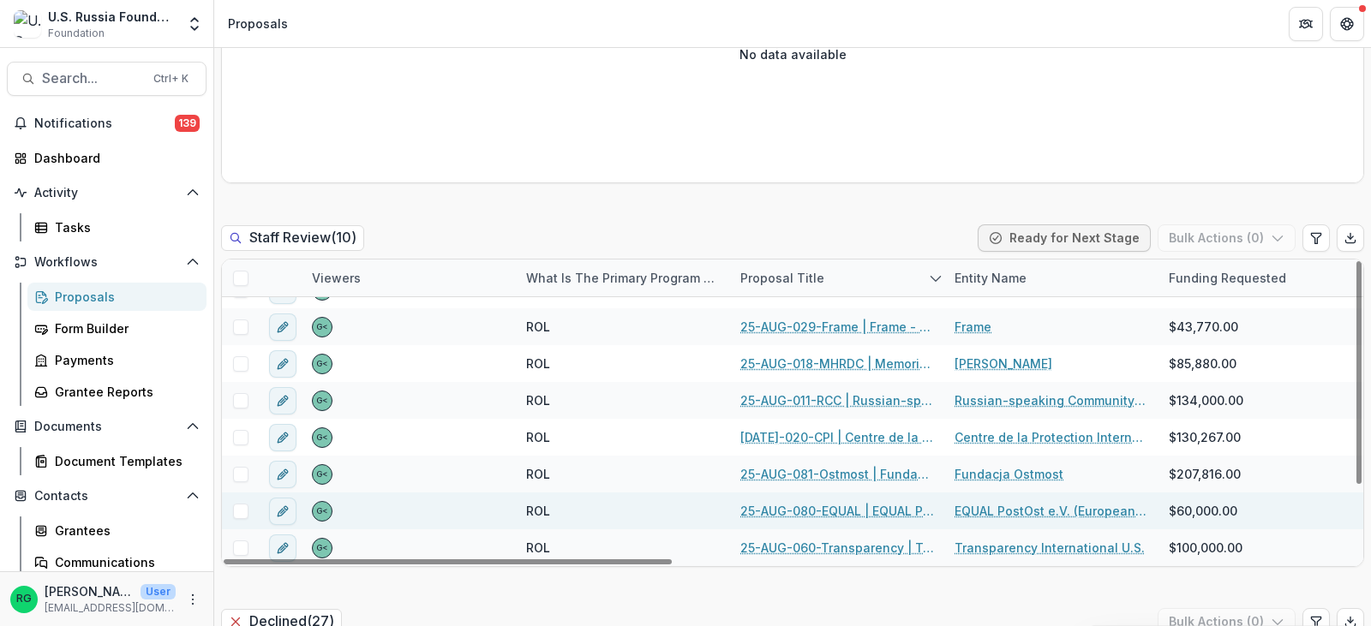
click at [817, 506] on link "25-AUG-080-EQUAL | EQUAL PostOst e.V. (European [DEMOGRAPHIC_DATA] Alliance of …" at bounding box center [837, 511] width 194 height 18
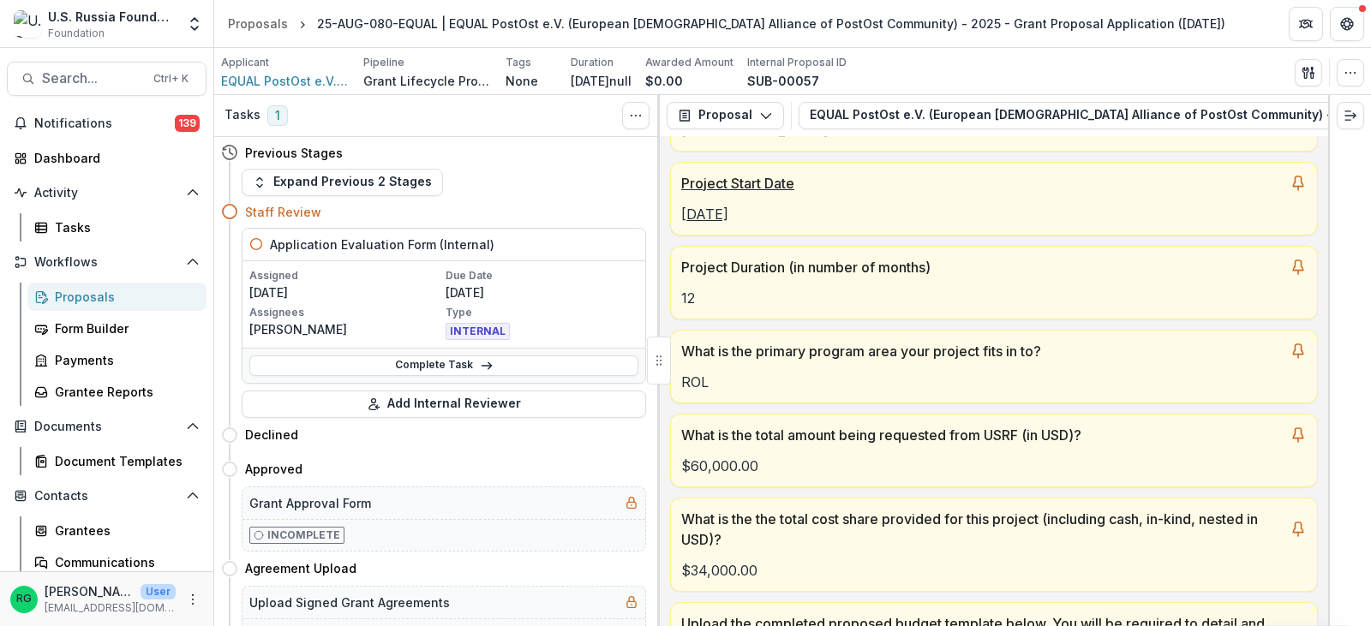
scroll to position [600, 0]
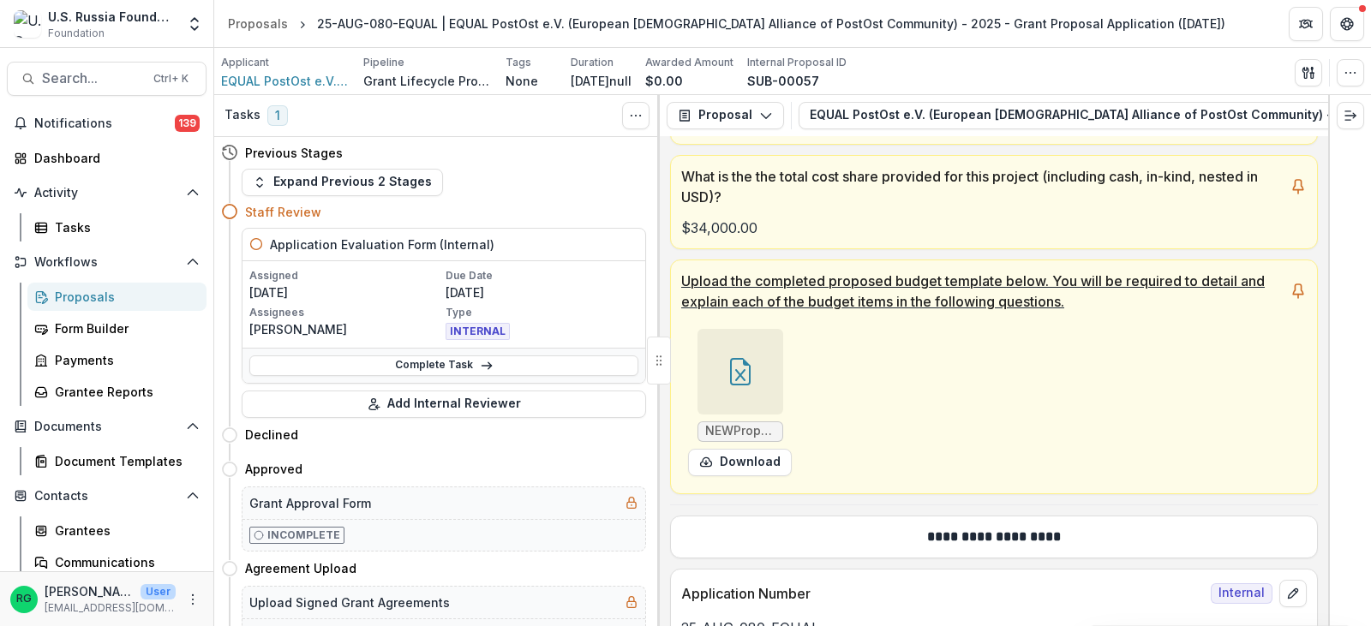
click at [732, 358] on icon at bounding box center [740, 371] width 27 height 27
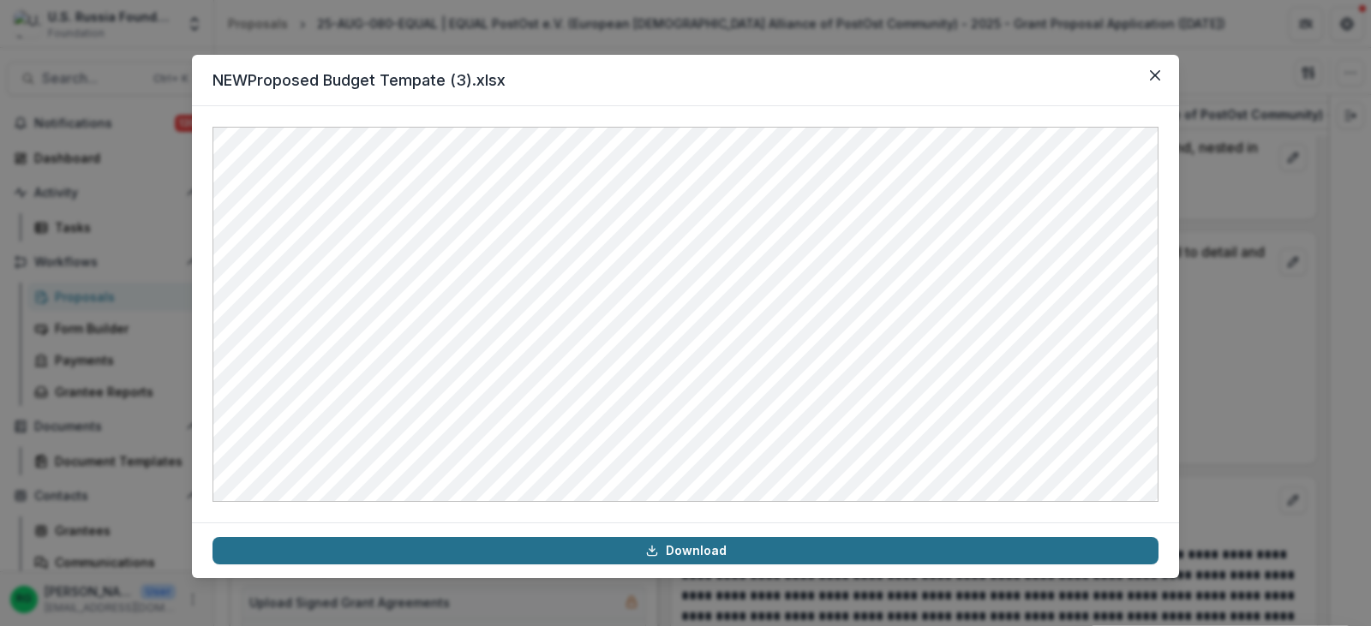
scroll to position [7567, 0]
click at [735, 552] on link "Download" at bounding box center [686, 550] width 946 height 27
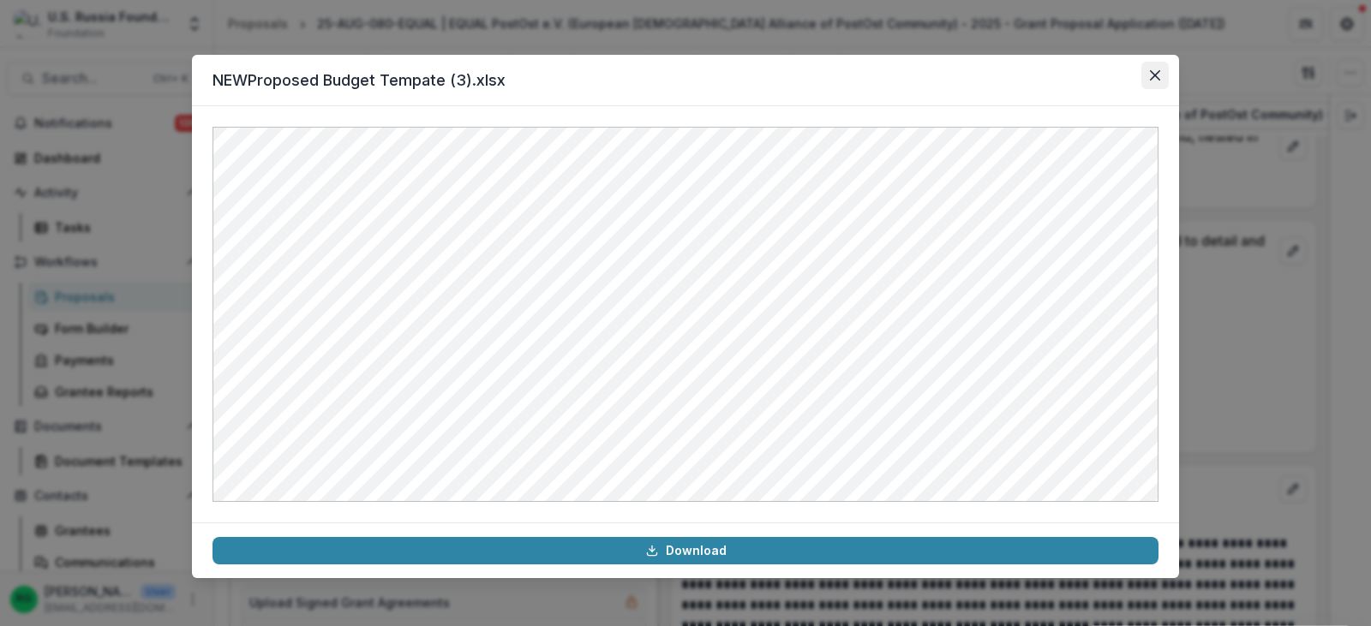
click at [1148, 72] on button "Close" at bounding box center [1154, 75] width 27 height 27
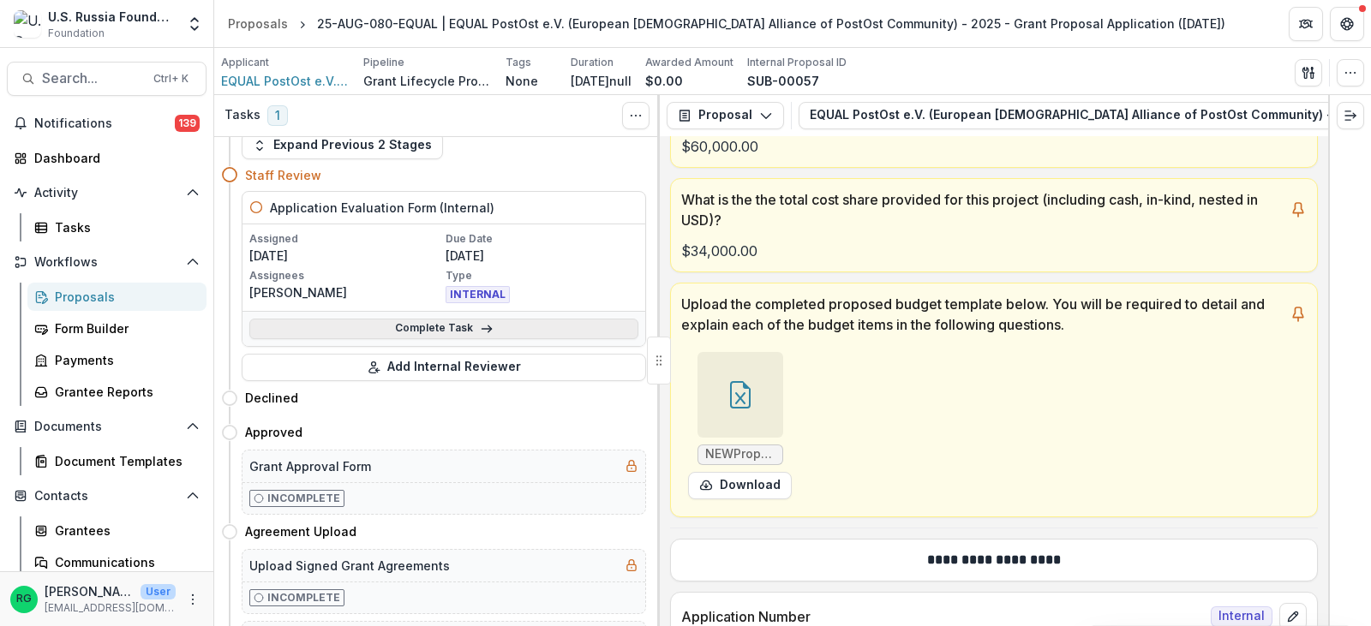
scroll to position [0, 0]
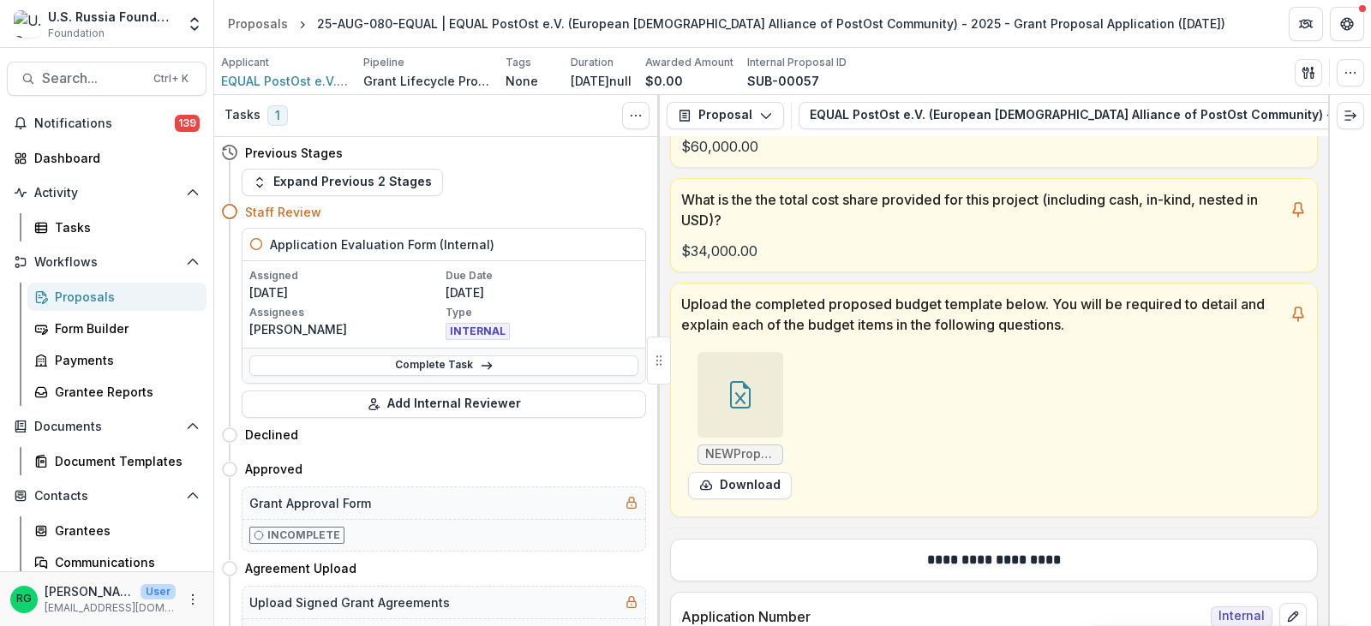
click at [94, 290] on div "Proposals" at bounding box center [124, 297] width 138 height 18
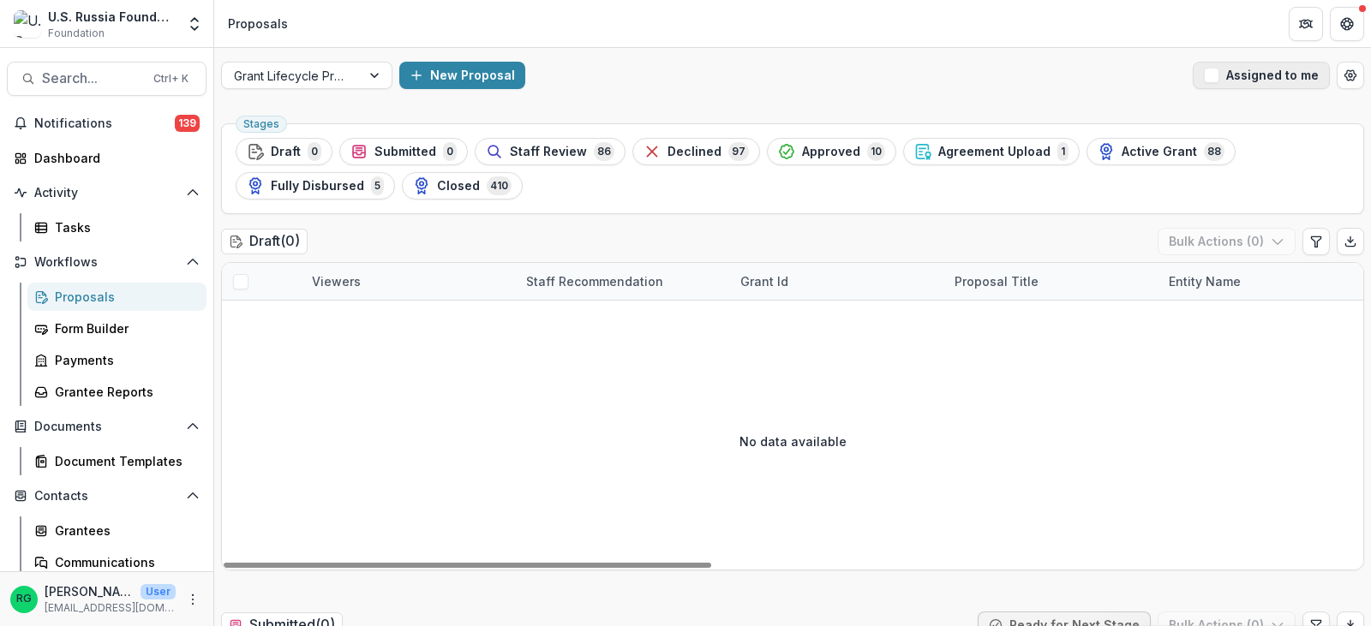
click at [1207, 74] on span "button" at bounding box center [1211, 75] width 15 height 15
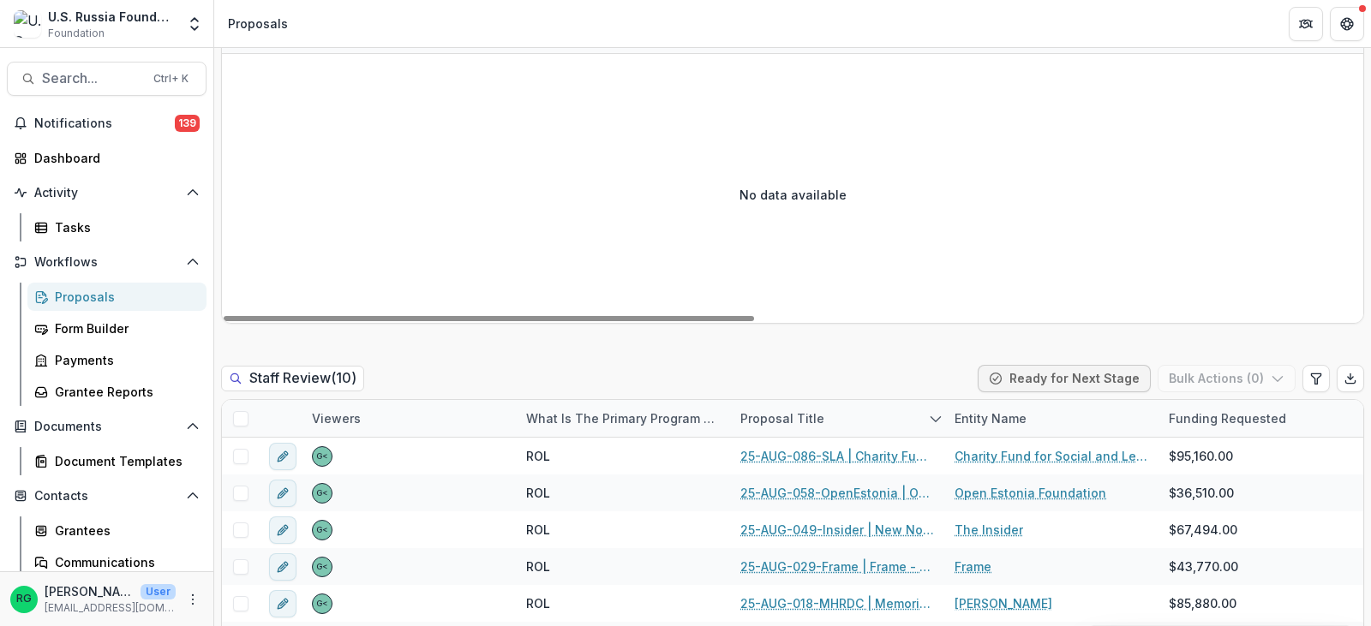
scroll to position [771, 0]
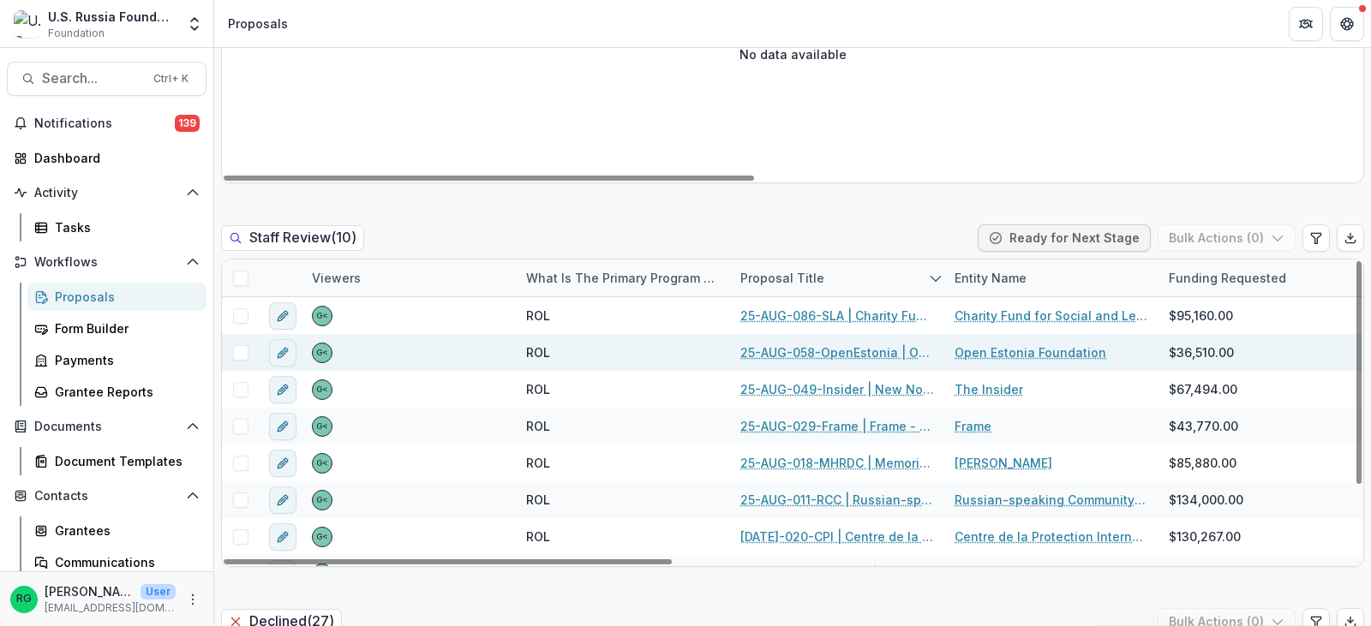
click at [865, 350] on link "25-AUG-058-OpenEstonia | Open Estonia Foundation - 2025 - Grant Proposal Applic…" at bounding box center [837, 353] width 194 height 18
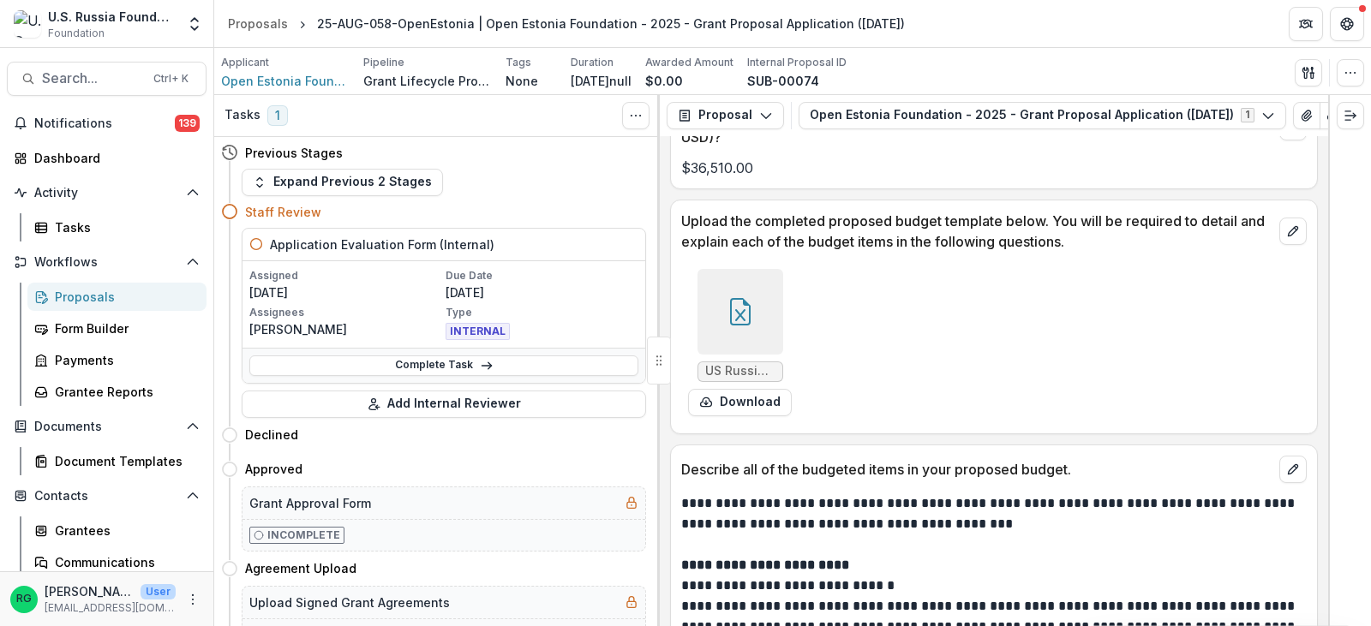
scroll to position [11397, 0]
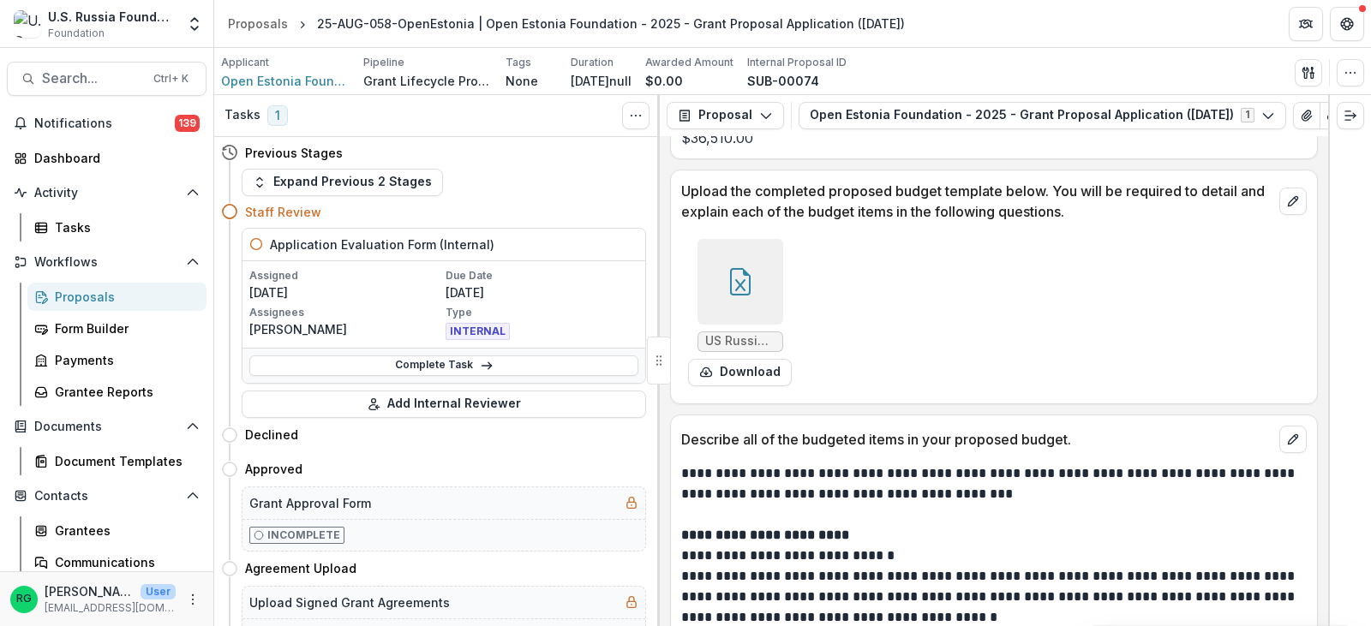
click at [745, 296] on icon at bounding box center [740, 281] width 27 height 27
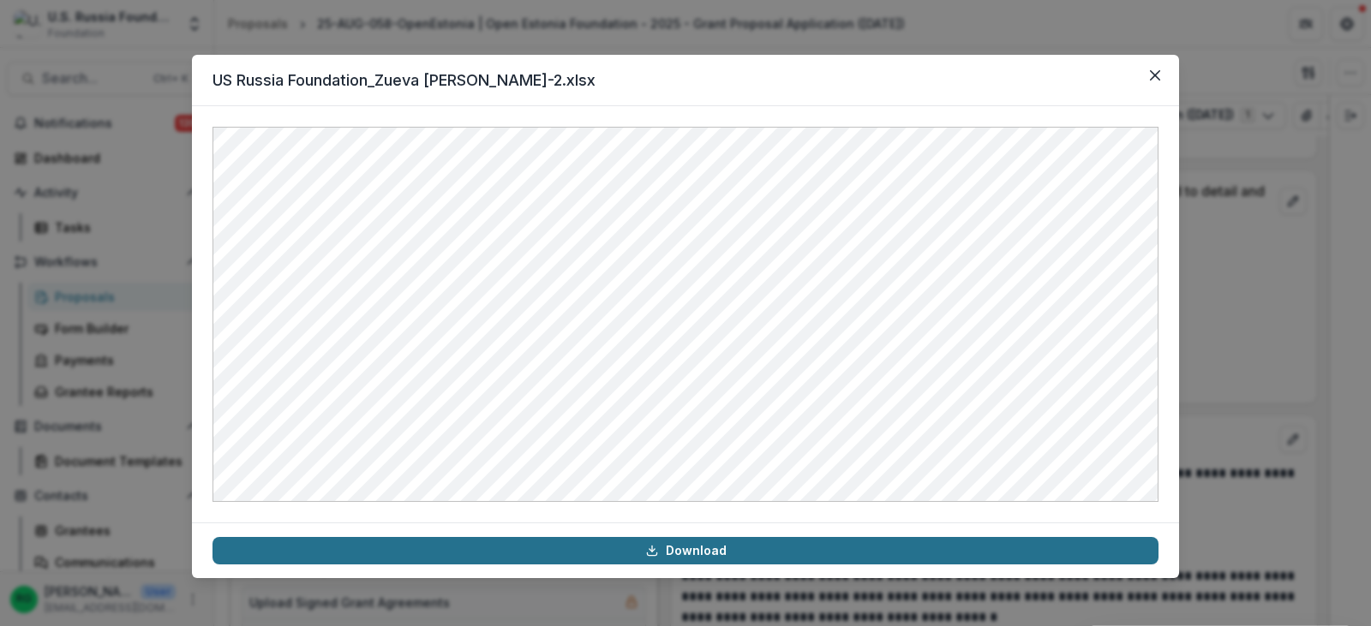
click at [739, 551] on link "Download" at bounding box center [686, 550] width 946 height 27
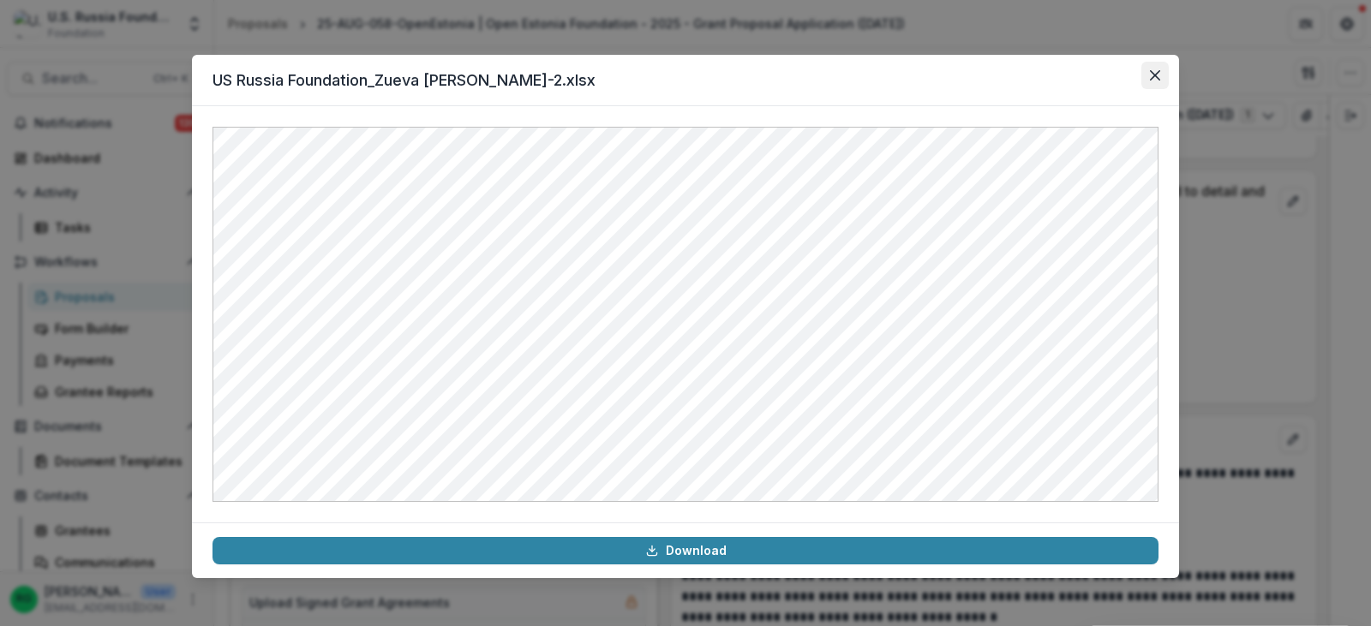
click at [1158, 74] on icon "Close" at bounding box center [1155, 75] width 10 height 10
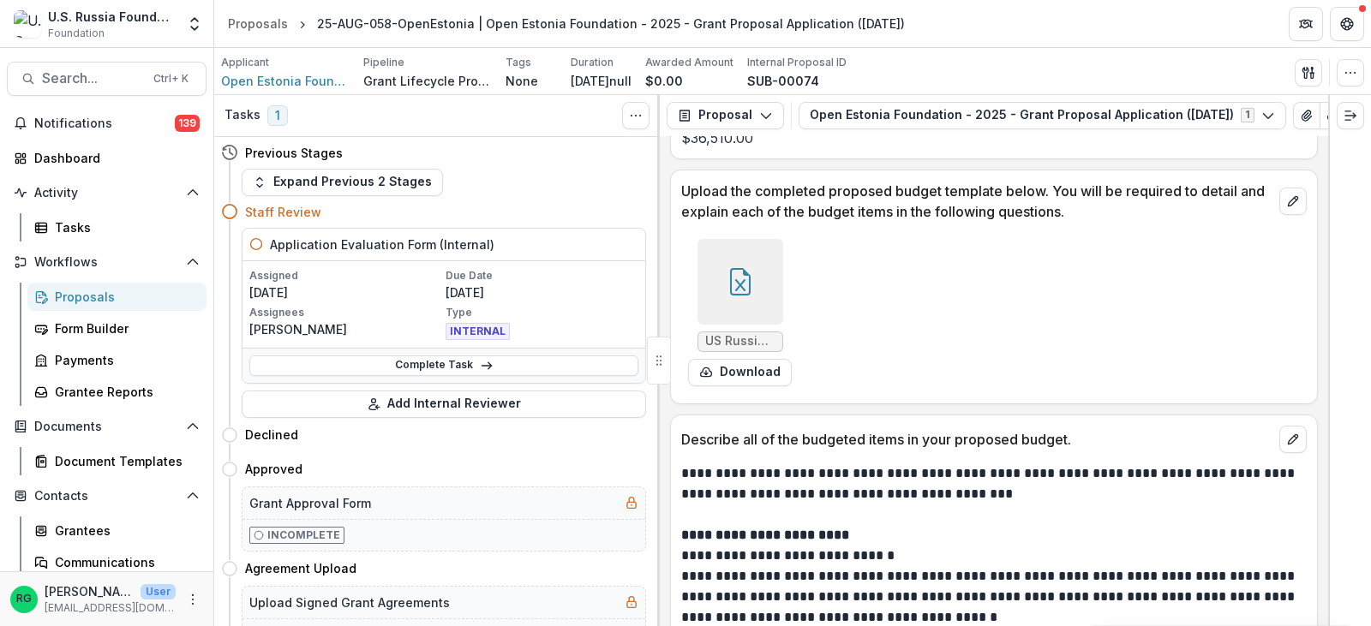
click at [99, 296] on div "Proposals" at bounding box center [124, 297] width 138 height 18
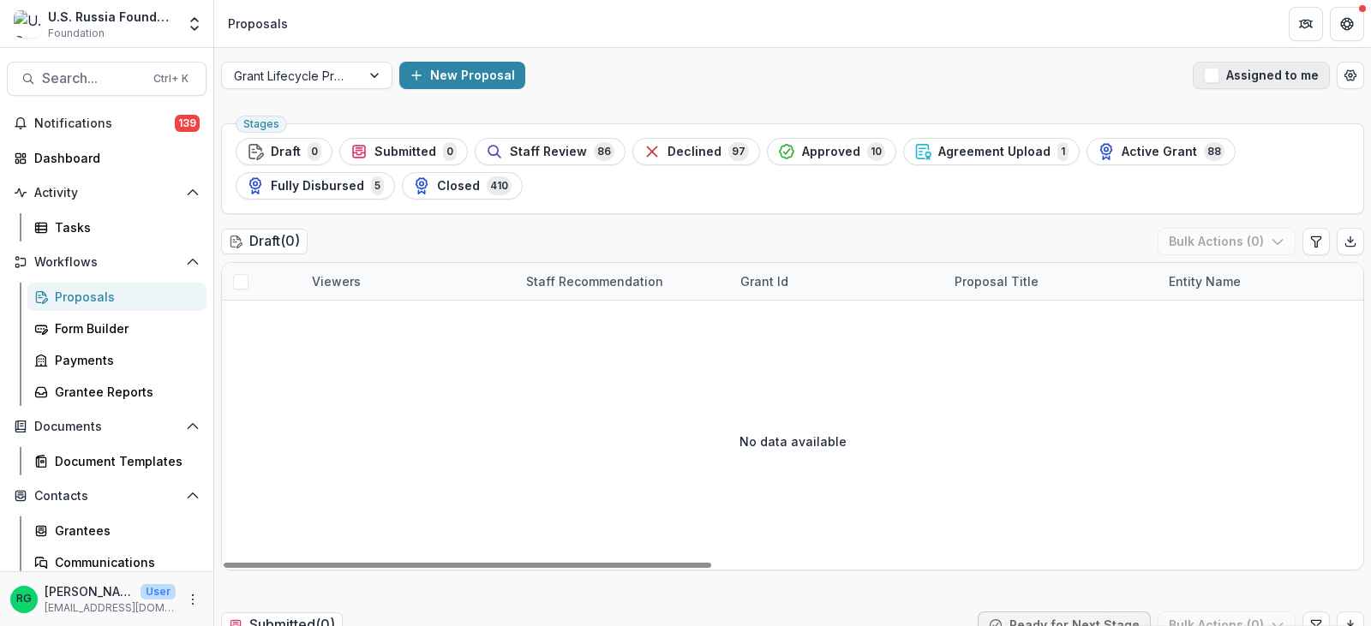
click at [1212, 79] on span "button" at bounding box center [1211, 75] width 15 height 15
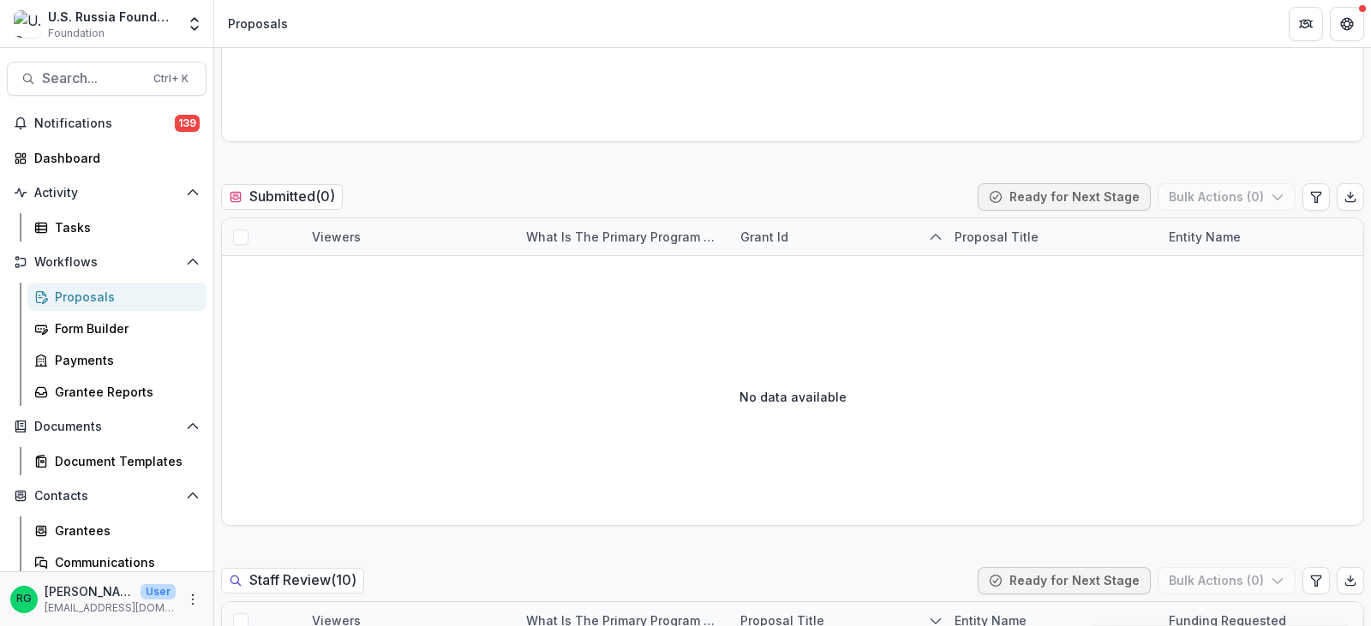
scroll to position [771, 0]
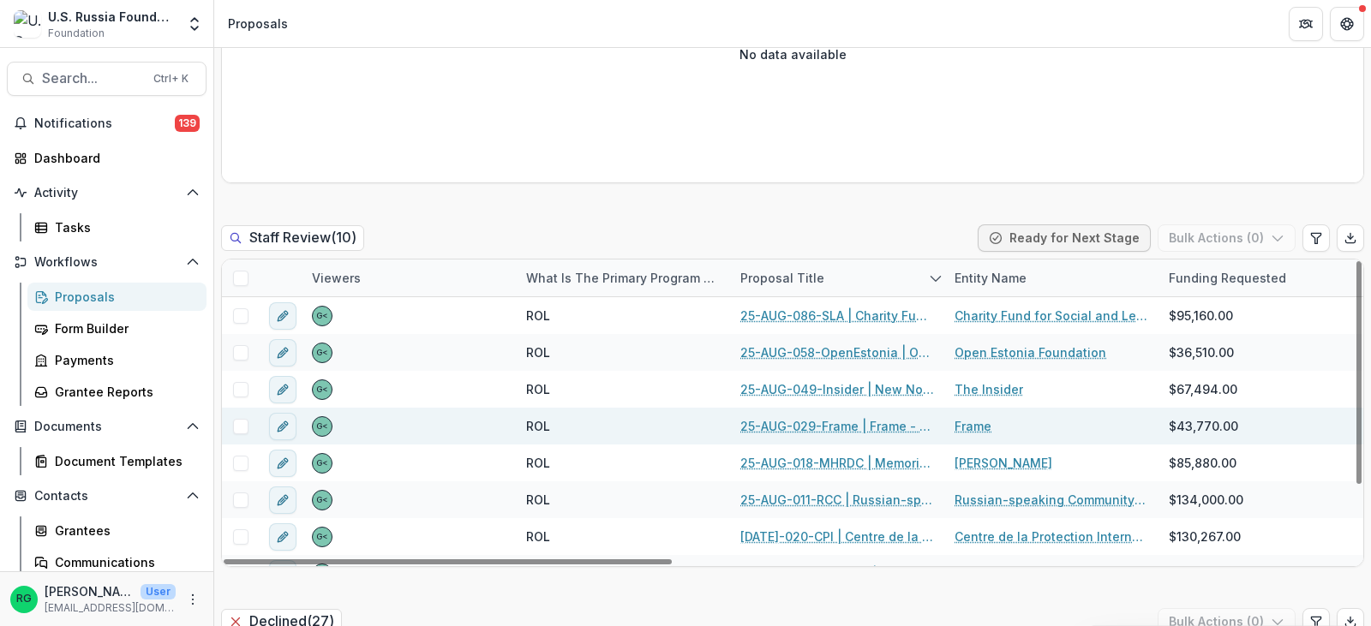
click at [825, 422] on link "25-AUG-029-Frame | Frame - 2025 - Grant Proposal Application ([DATE])" at bounding box center [837, 426] width 194 height 18
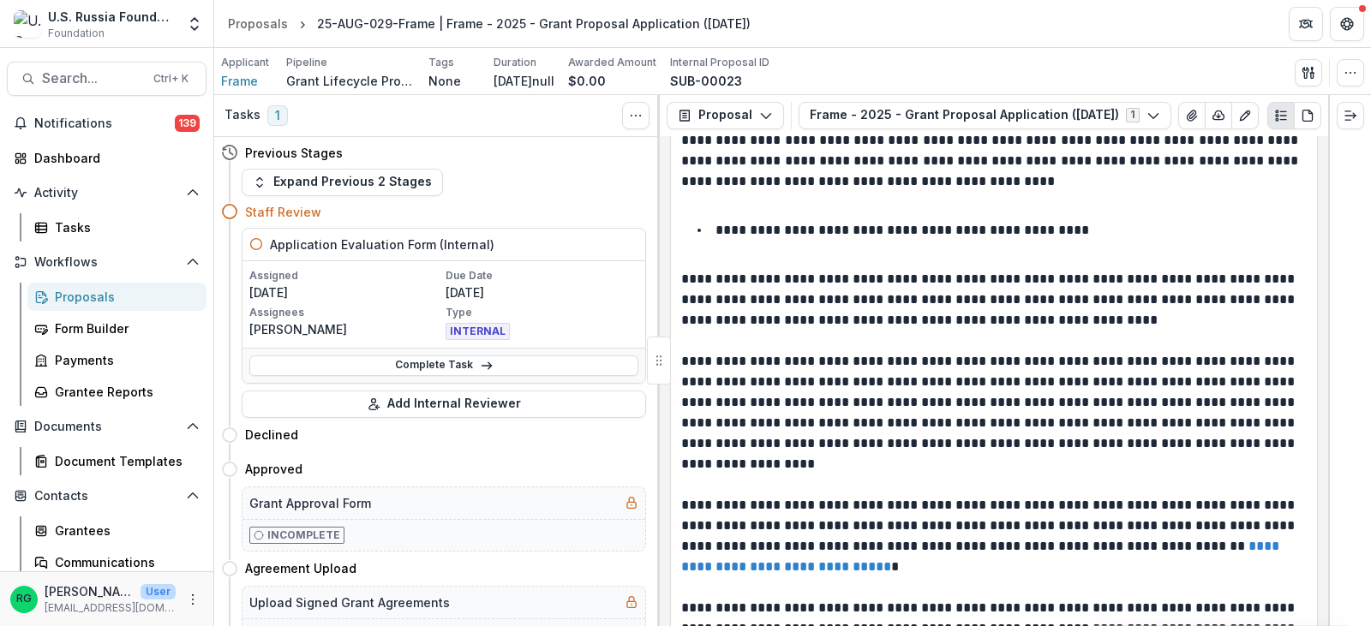
scroll to position [5056, 0]
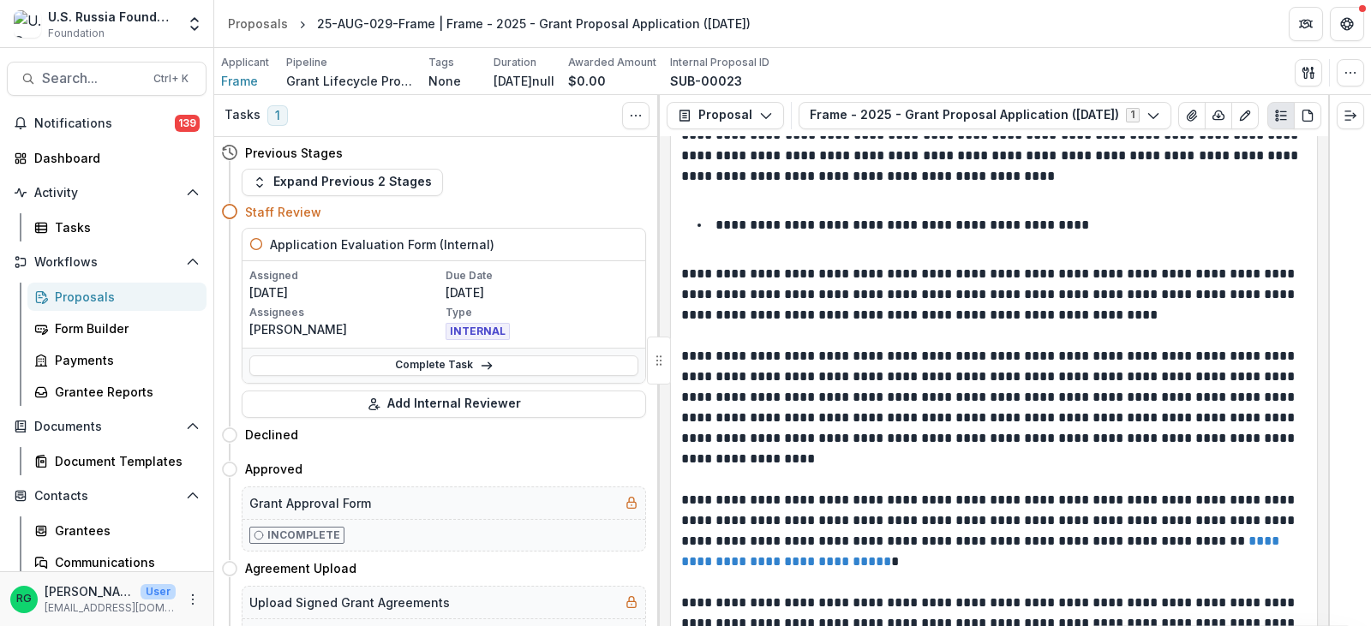
click at [81, 295] on div "Proposals" at bounding box center [124, 297] width 138 height 18
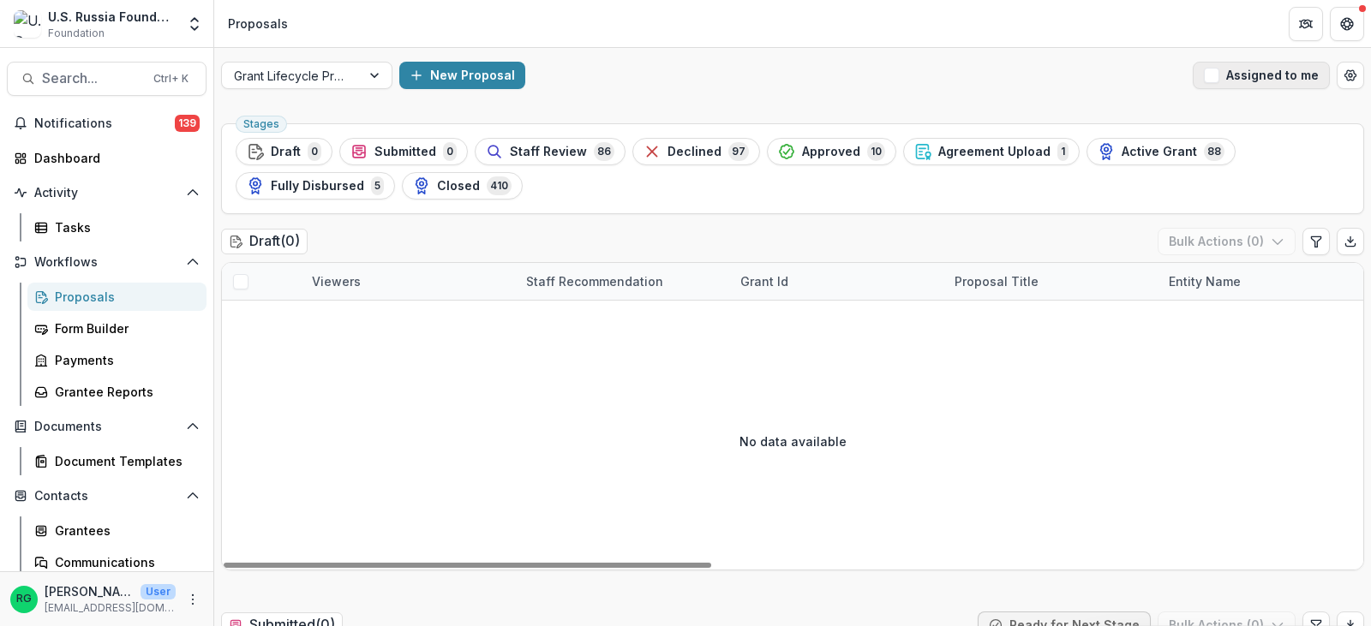
click at [1207, 76] on span "button" at bounding box center [1211, 75] width 15 height 15
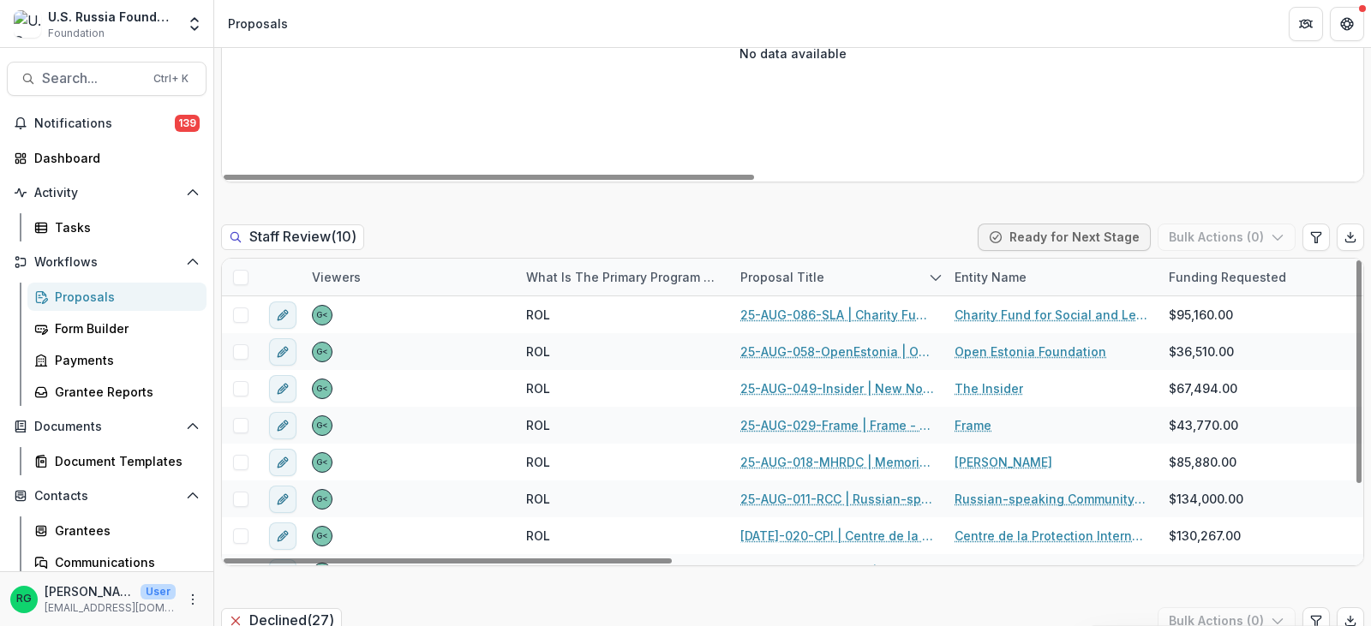
scroll to position [857, 0]
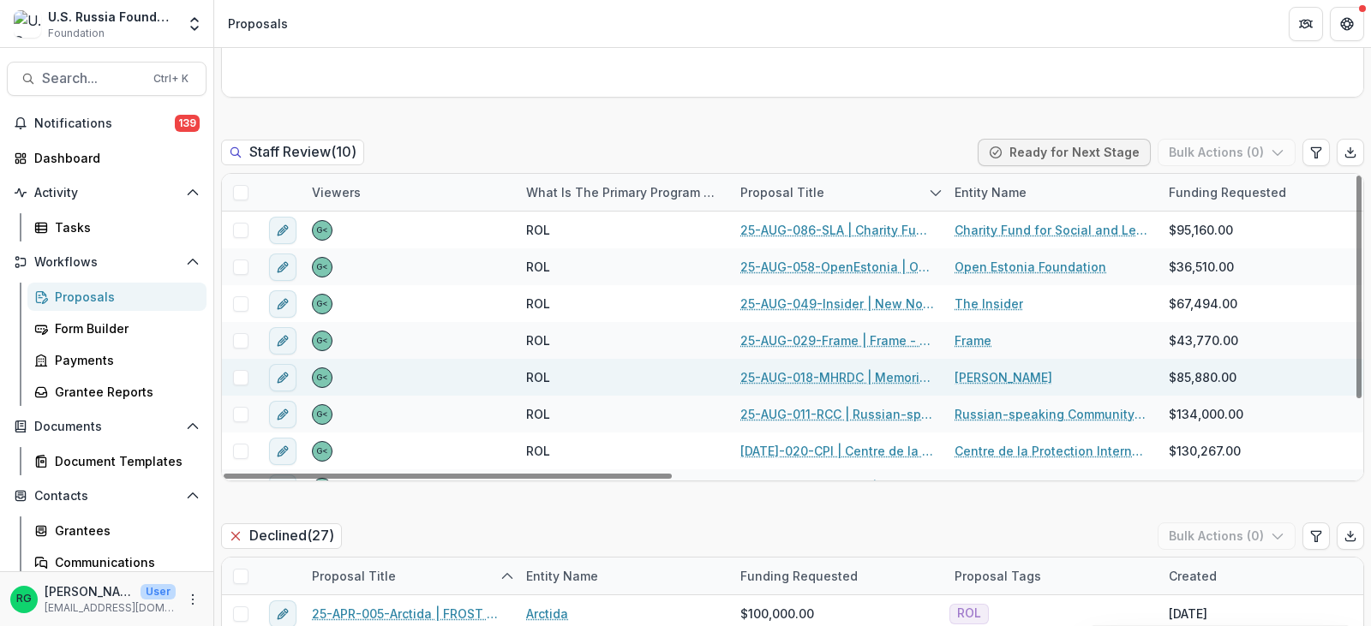
click at [803, 373] on link "25-AUG-018-MHRDC | Memorial Human Rights Defense Centre - 2025 - Grant Proposal…" at bounding box center [837, 377] width 194 height 18
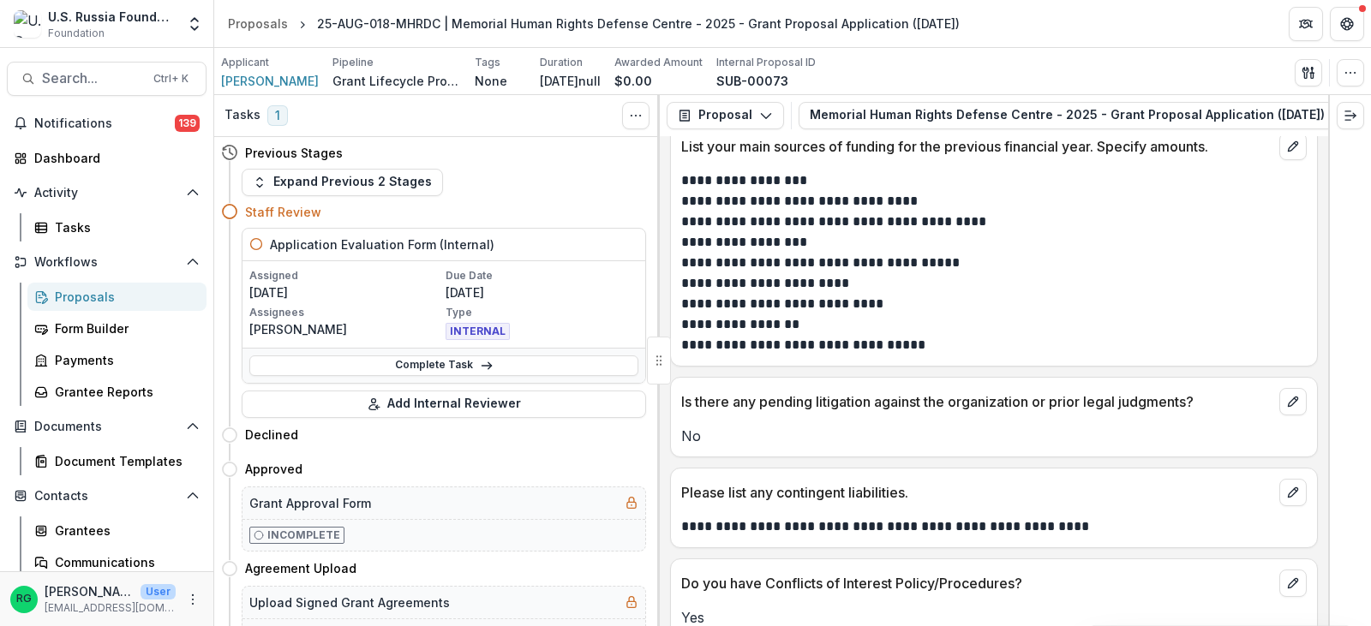
scroll to position [13535, 0]
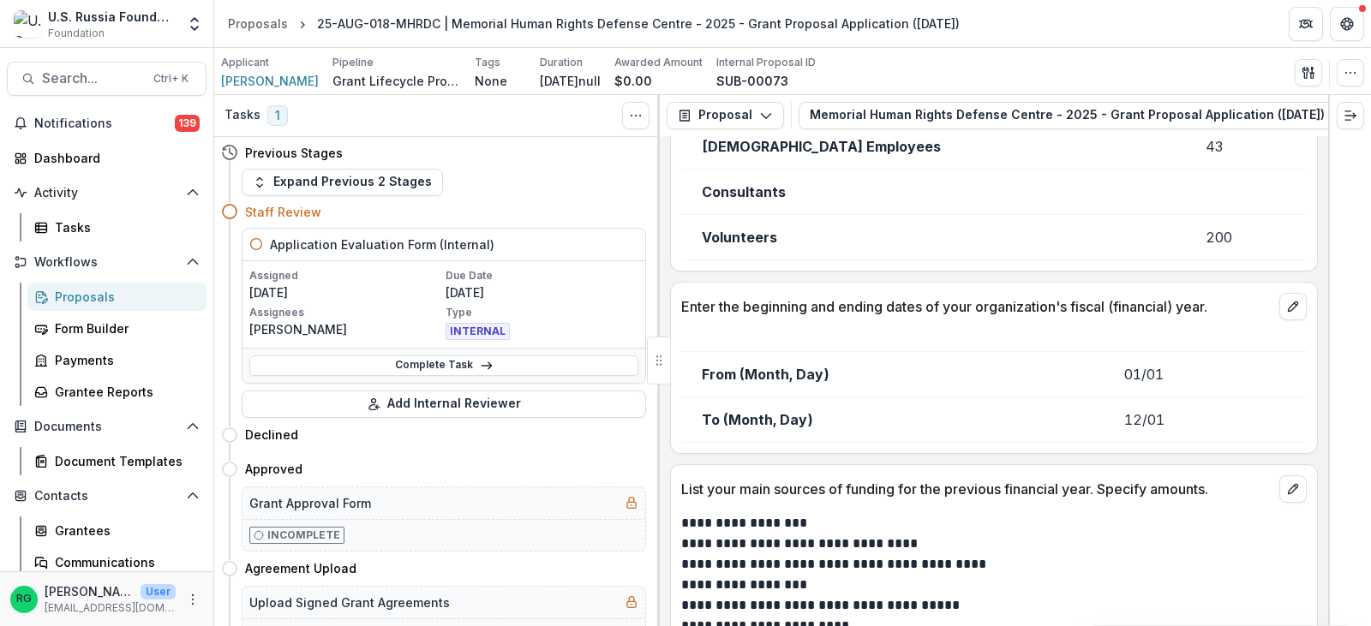
click at [84, 289] on div "Proposals" at bounding box center [124, 297] width 138 height 18
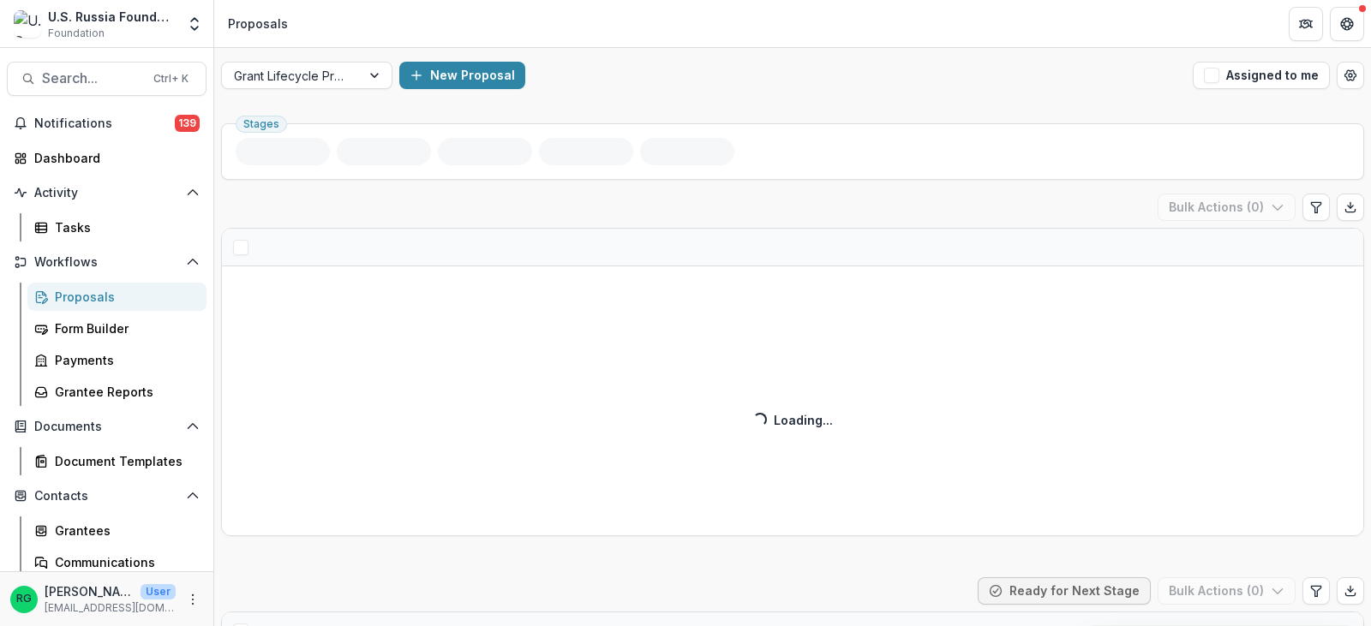
click at [1207, 75] on span "button" at bounding box center [1211, 75] width 15 height 15
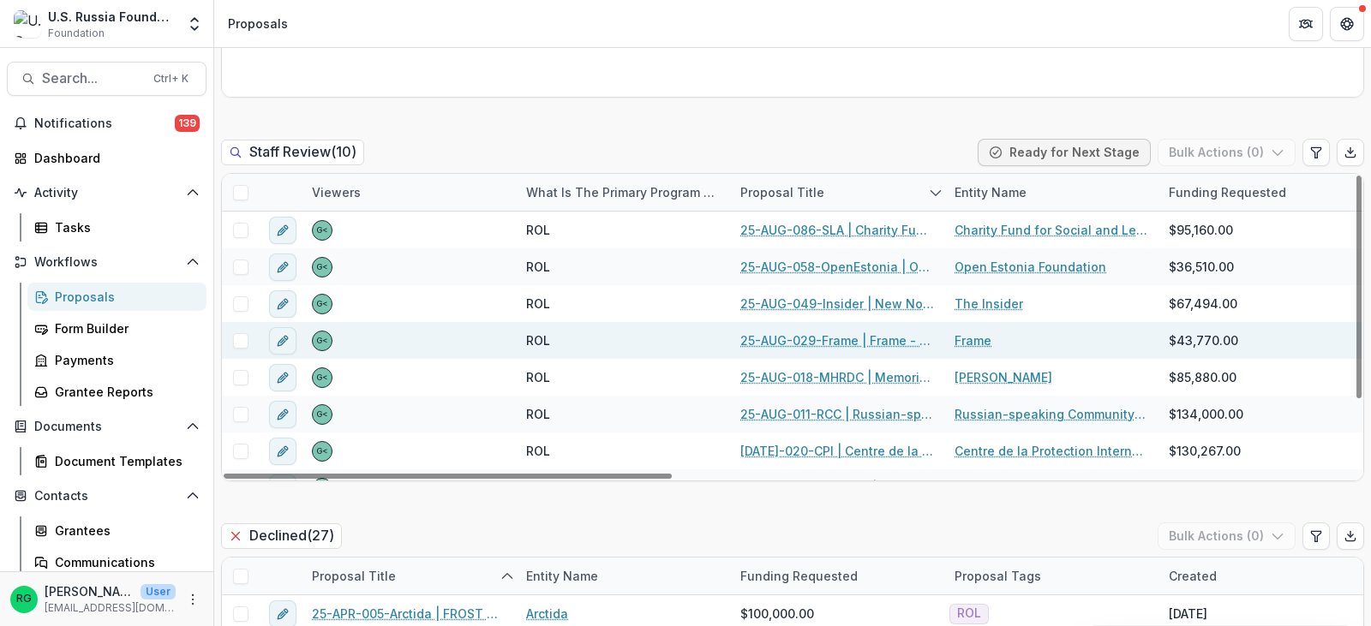
scroll to position [86, 0]
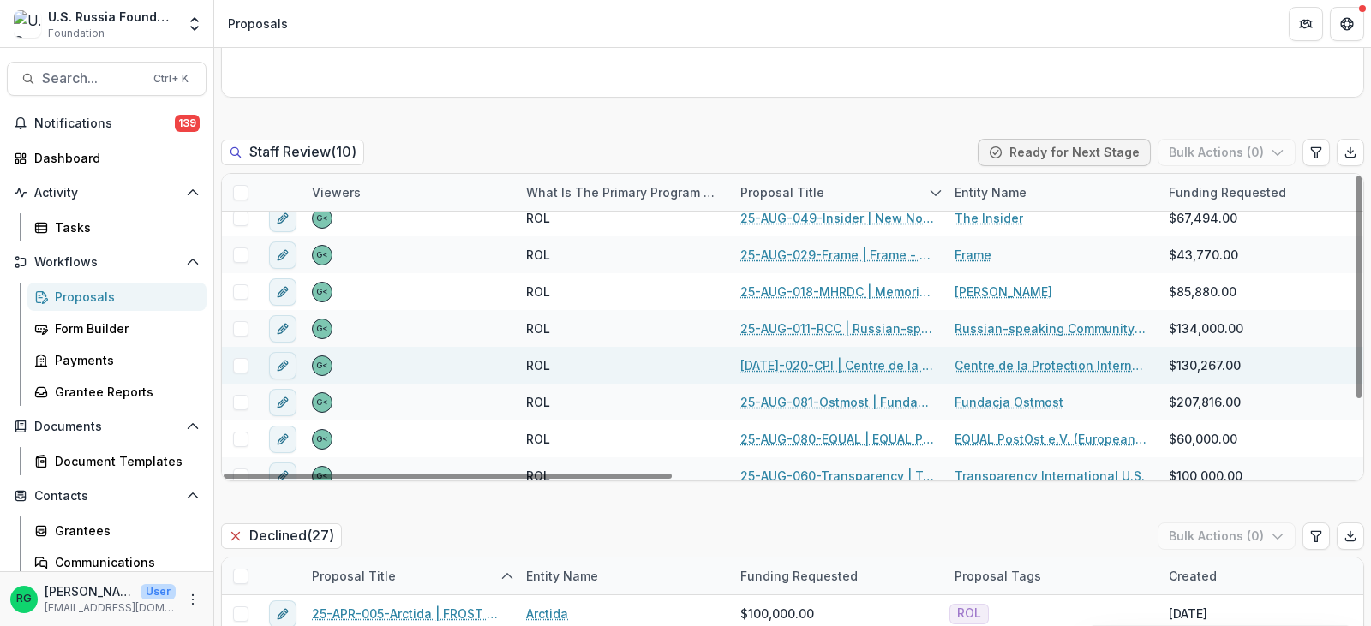
click at [824, 362] on link "[DATE]-020-CPI | Centre de la Protection Internationale - 2025 - Grant Proposal…" at bounding box center [837, 365] width 194 height 18
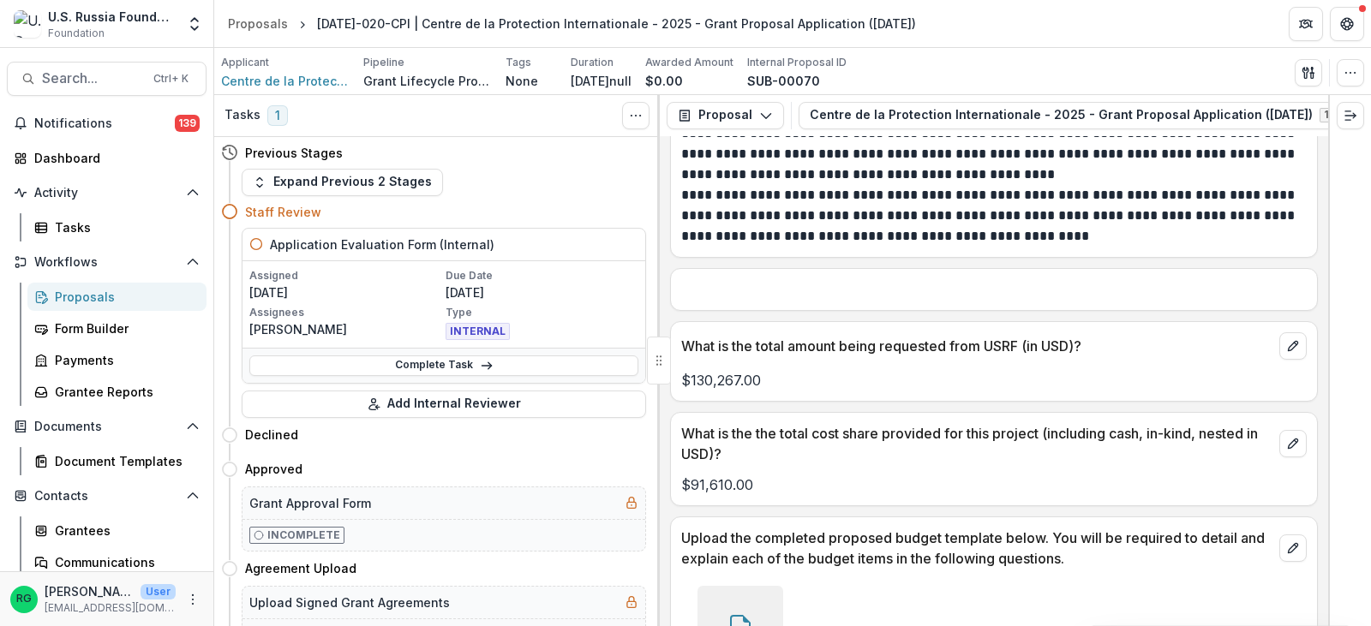
scroll to position [13625, 0]
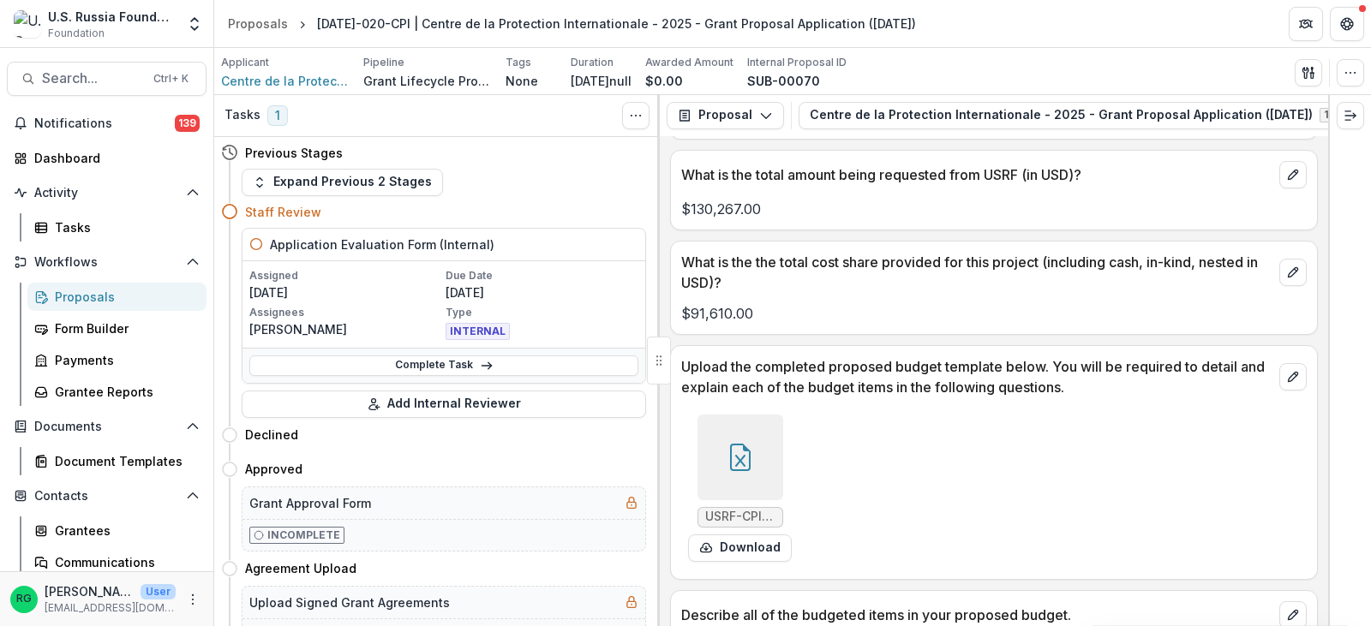
click at [736, 444] on icon at bounding box center [740, 457] width 27 height 27
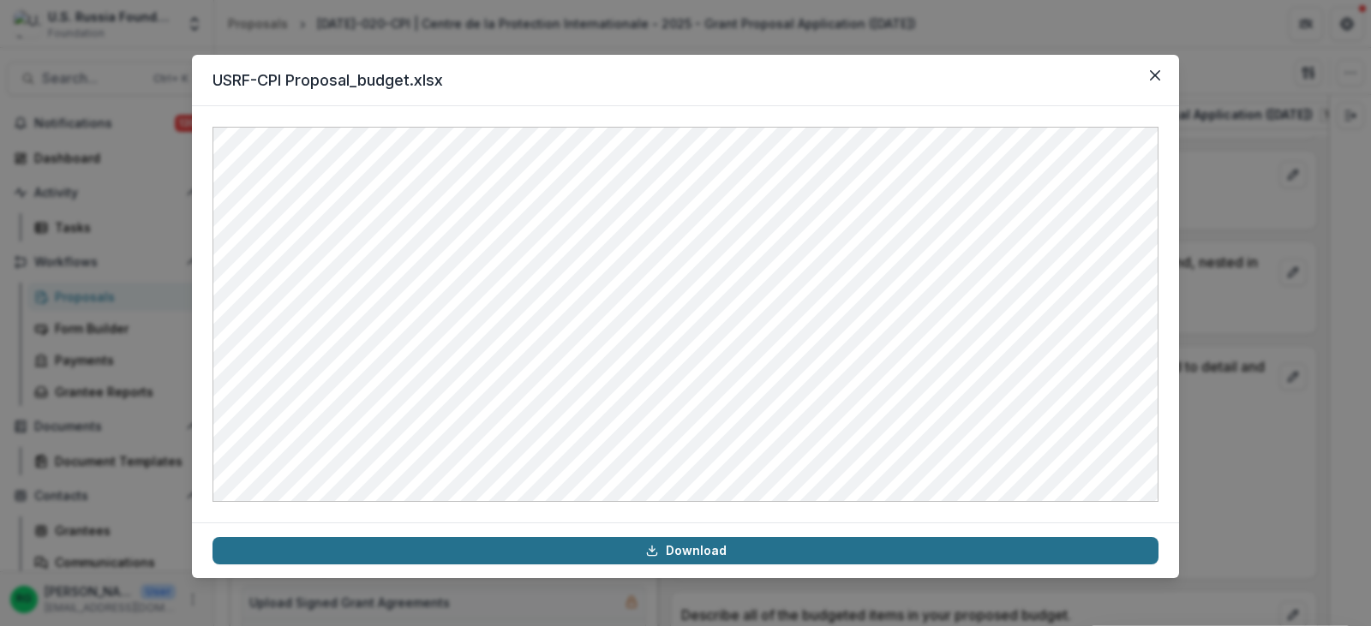
click at [717, 550] on link "Download" at bounding box center [686, 550] width 946 height 27
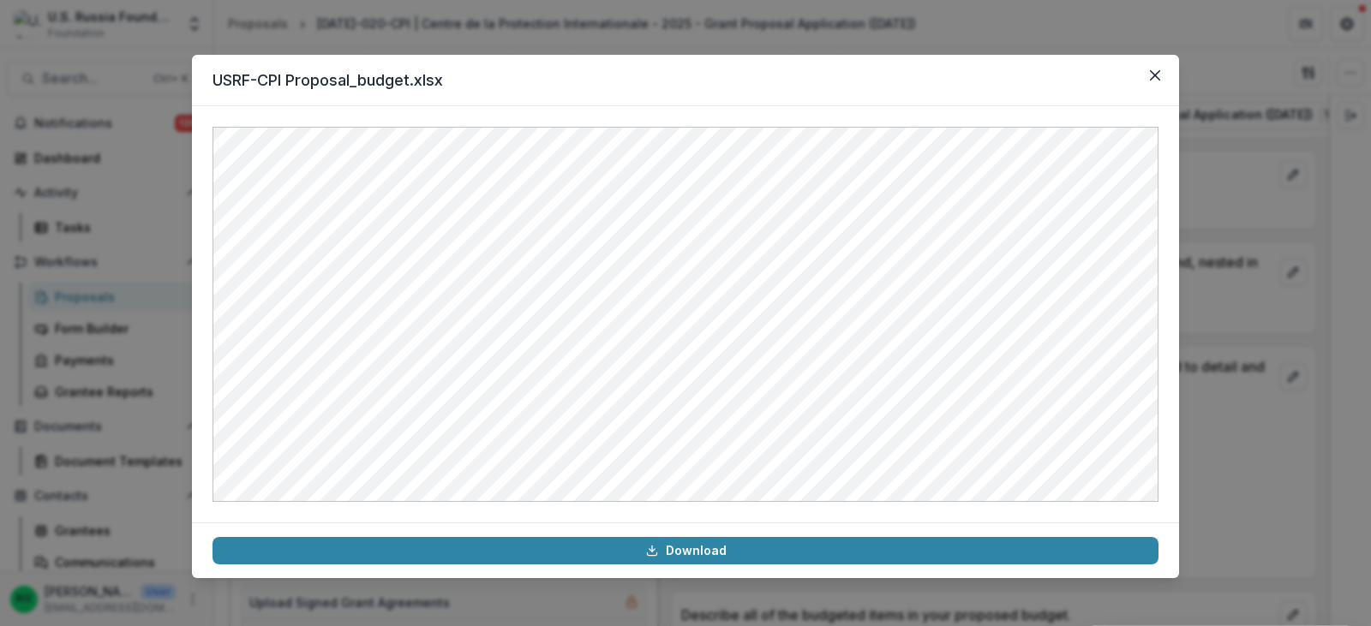
click at [1152, 75] on icon "Close" at bounding box center [1155, 75] width 10 height 10
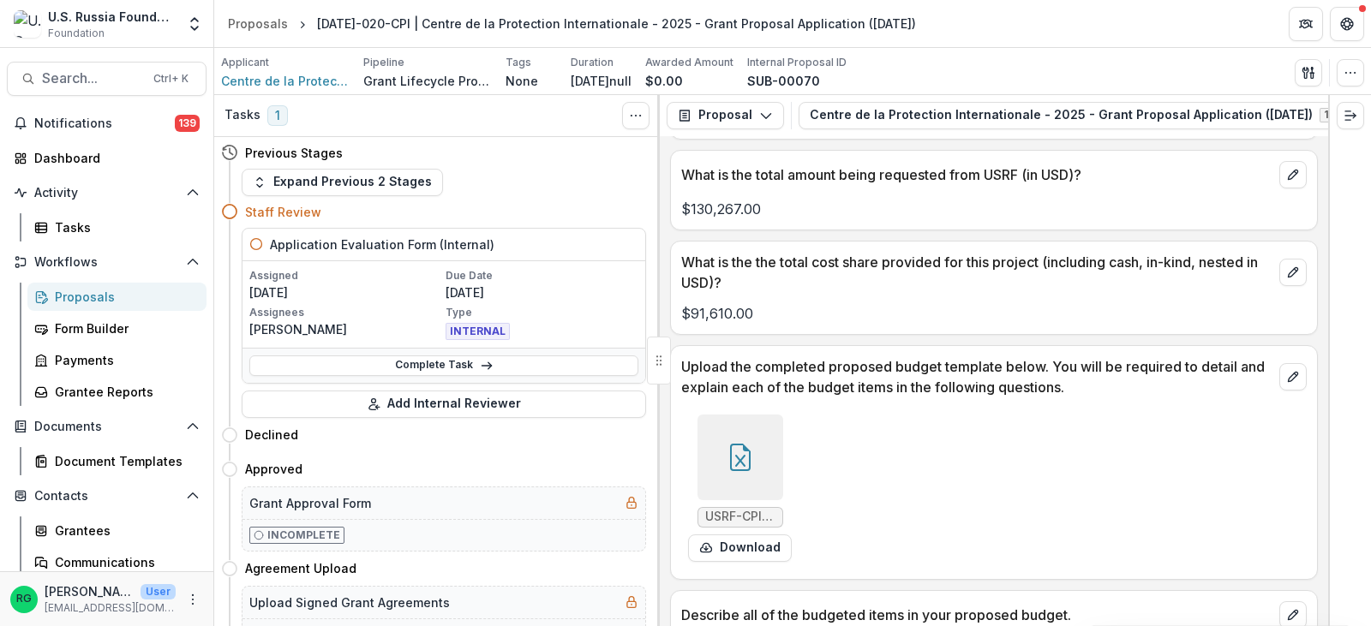
click at [85, 292] on div "Proposals" at bounding box center [124, 297] width 138 height 18
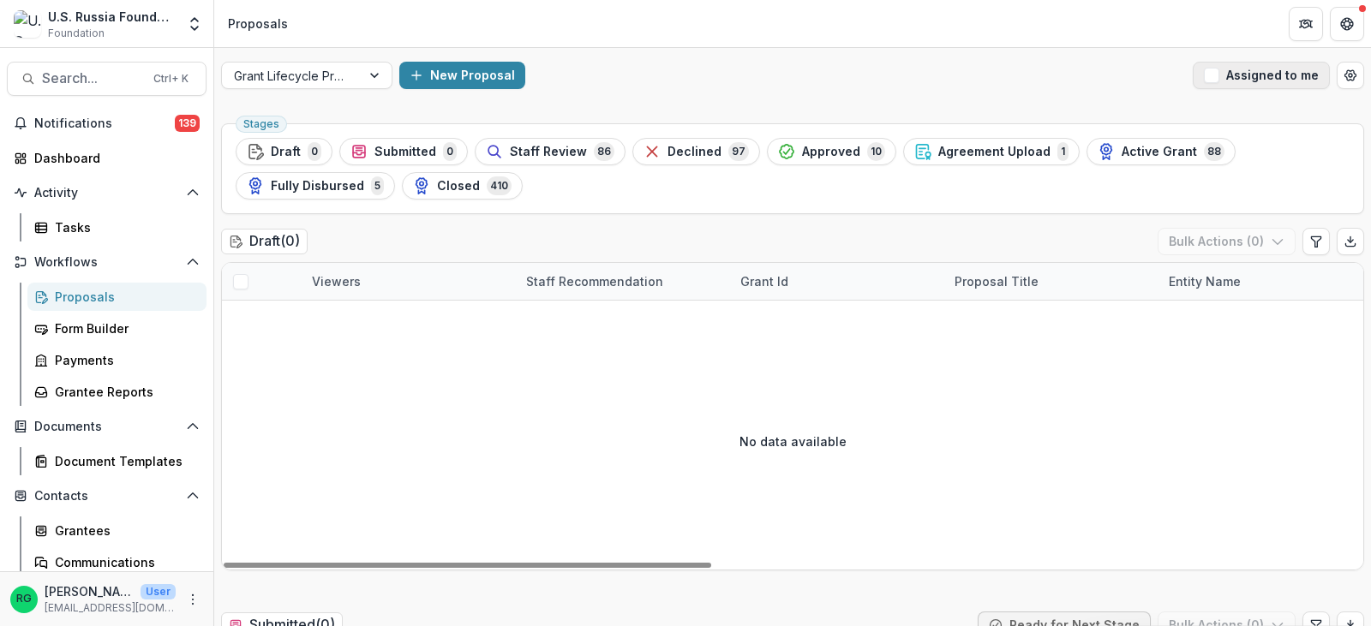
click at [1207, 69] on span "button" at bounding box center [1211, 75] width 15 height 15
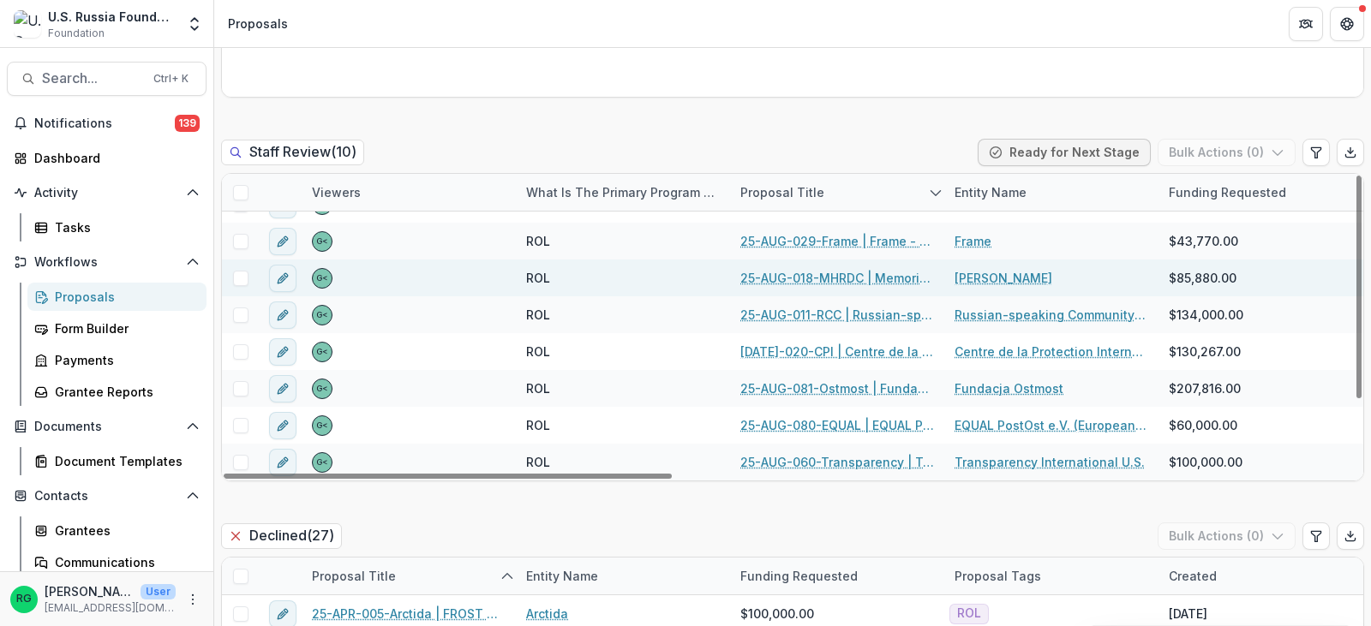
scroll to position [943, 0]
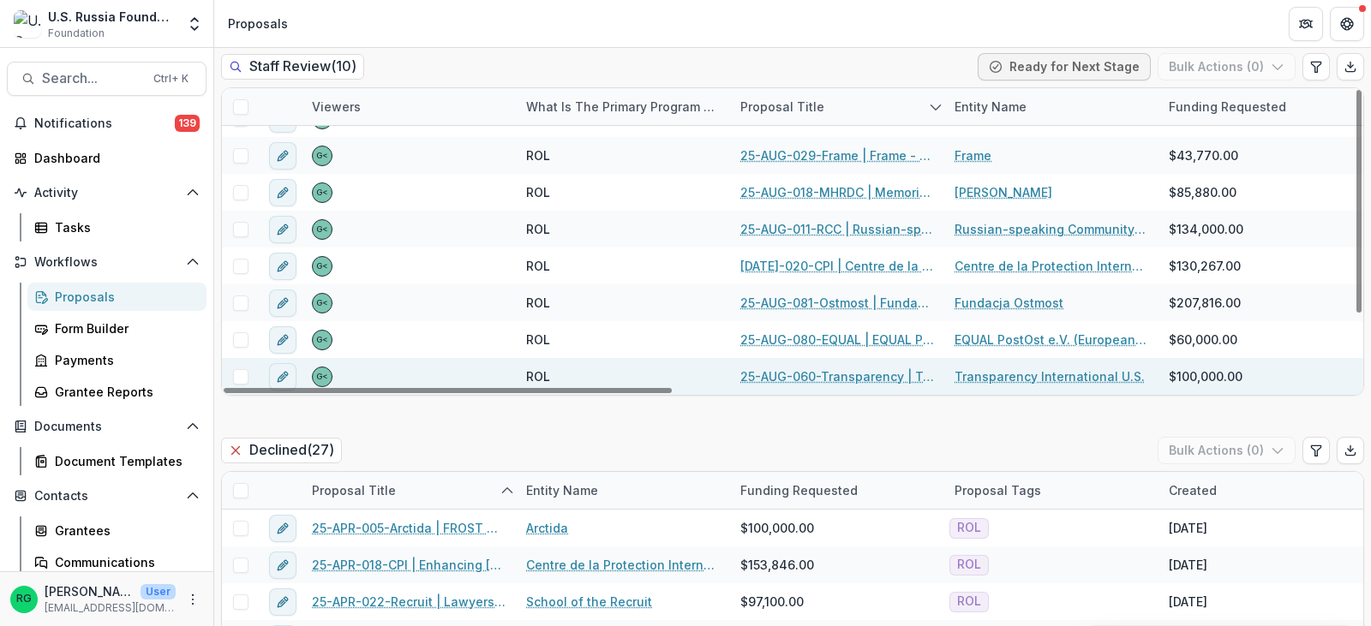
click at [871, 372] on link "25-AUG-060-Transparency | Transparency International U.S. - 2025 - Grant Propos…" at bounding box center [837, 377] width 194 height 18
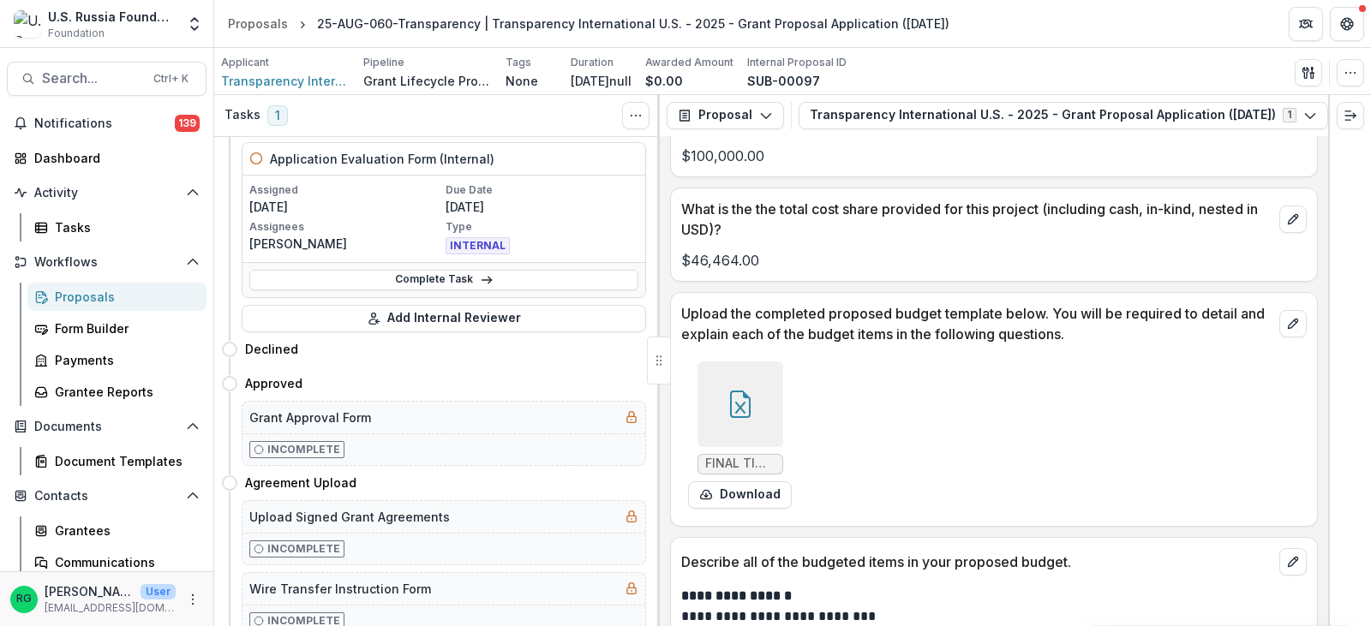
scroll to position [9683, 0]
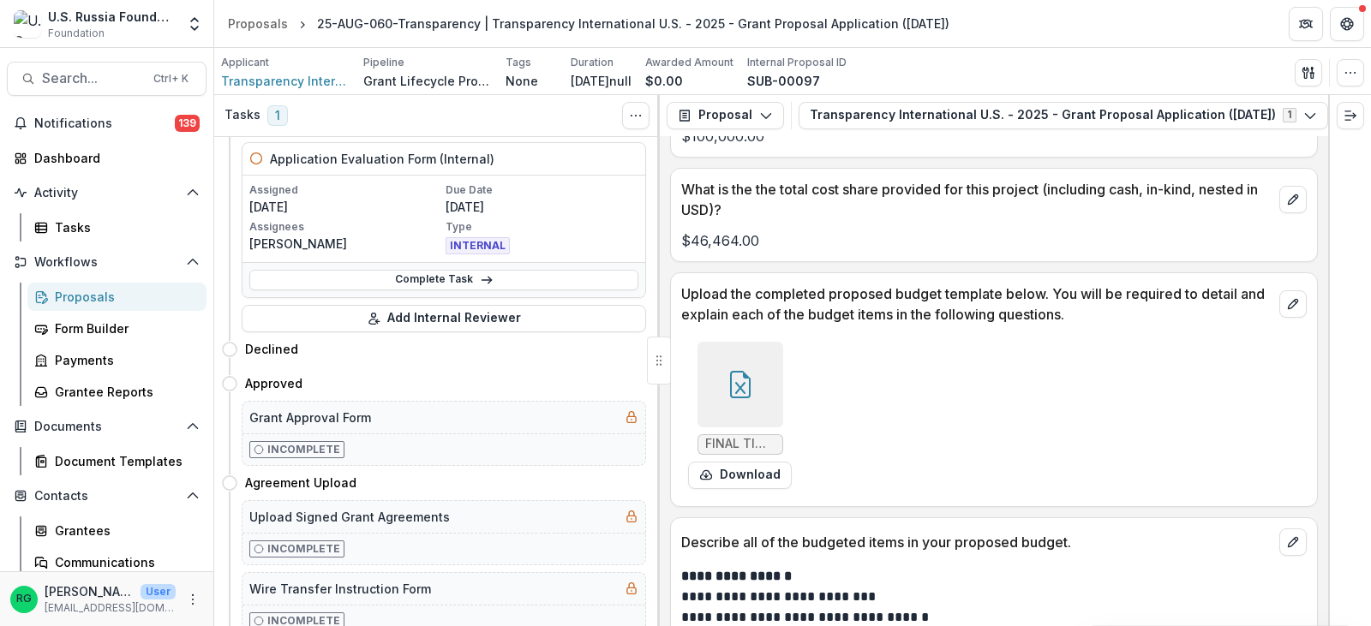
click at [749, 371] on icon at bounding box center [740, 384] width 27 height 27
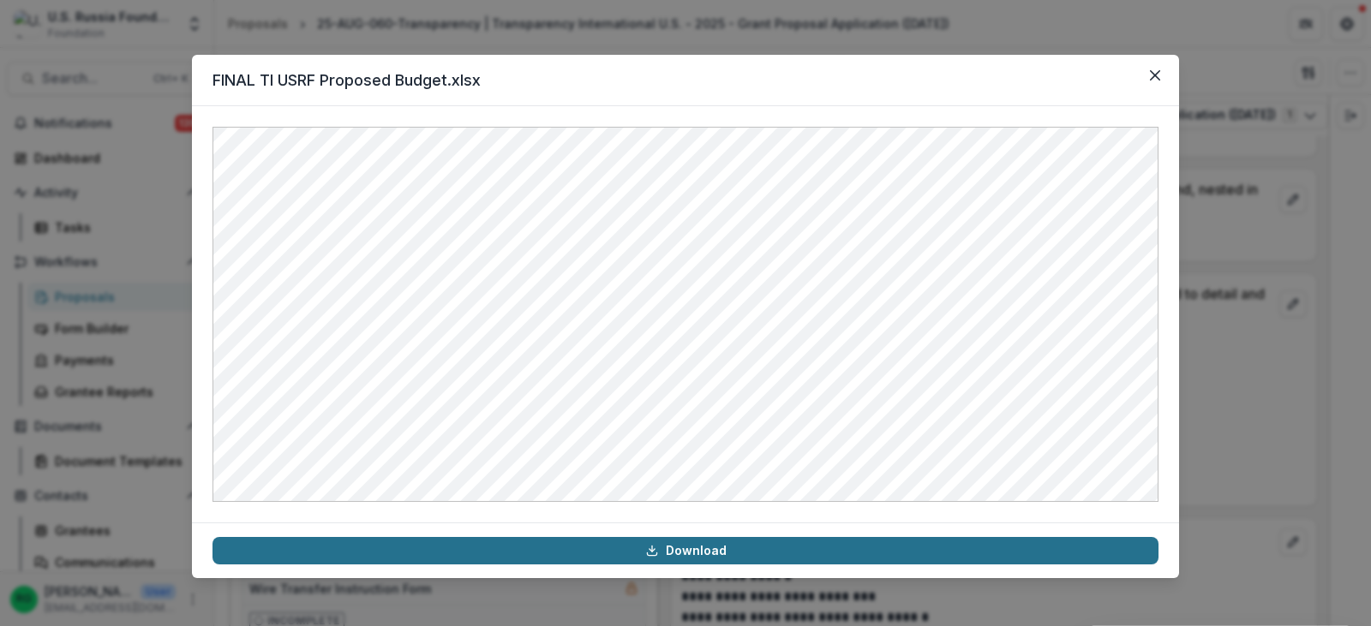
click at [735, 548] on link "Download" at bounding box center [686, 550] width 946 height 27
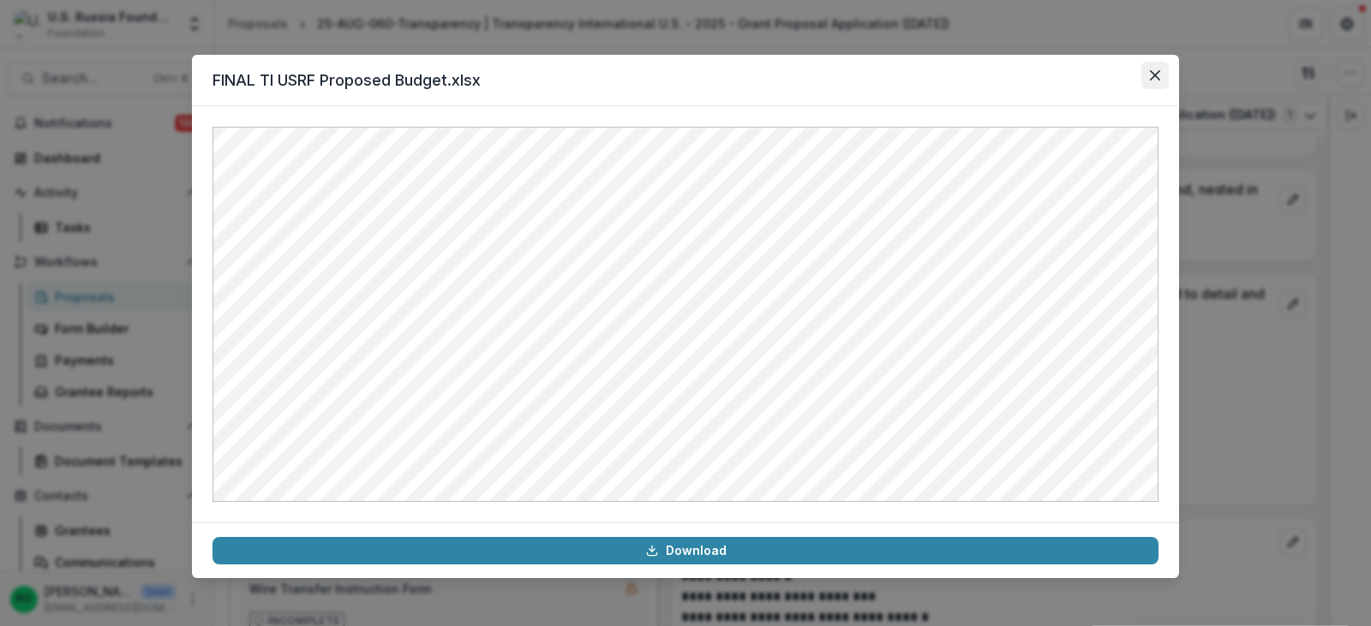
click at [1158, 76] on icon "Close" at bounding box center [1155, 75] width 10 height 10
